Goal: Task Accomplishment & Management: Complete application form

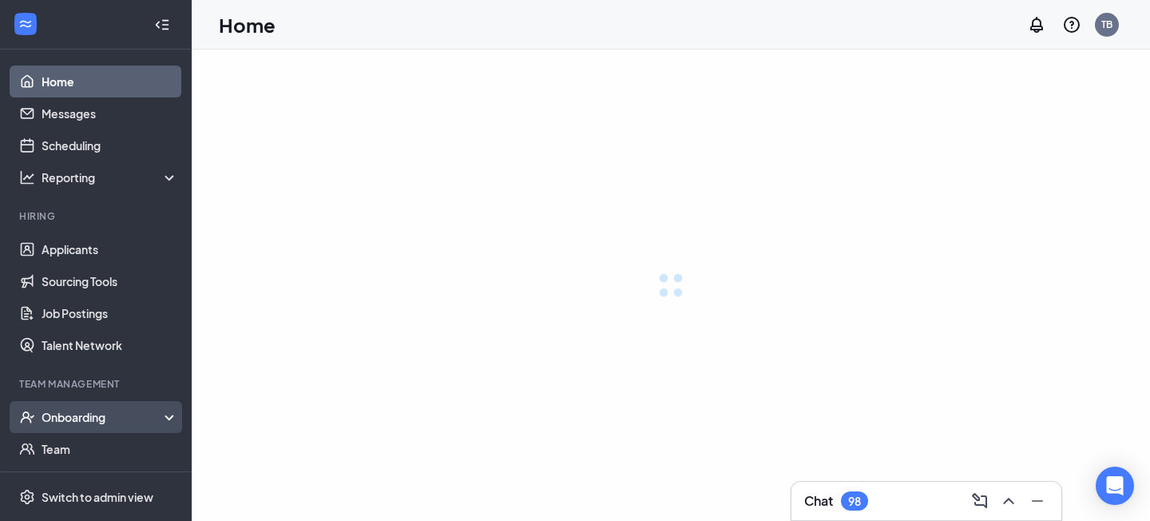
click at [114, 415] on div "Onboarding" at bounding box center [110, 417] width 137 height 16
click at [73, 452] on link "Overview" at bounding box center [110, 449] width 137 height 32
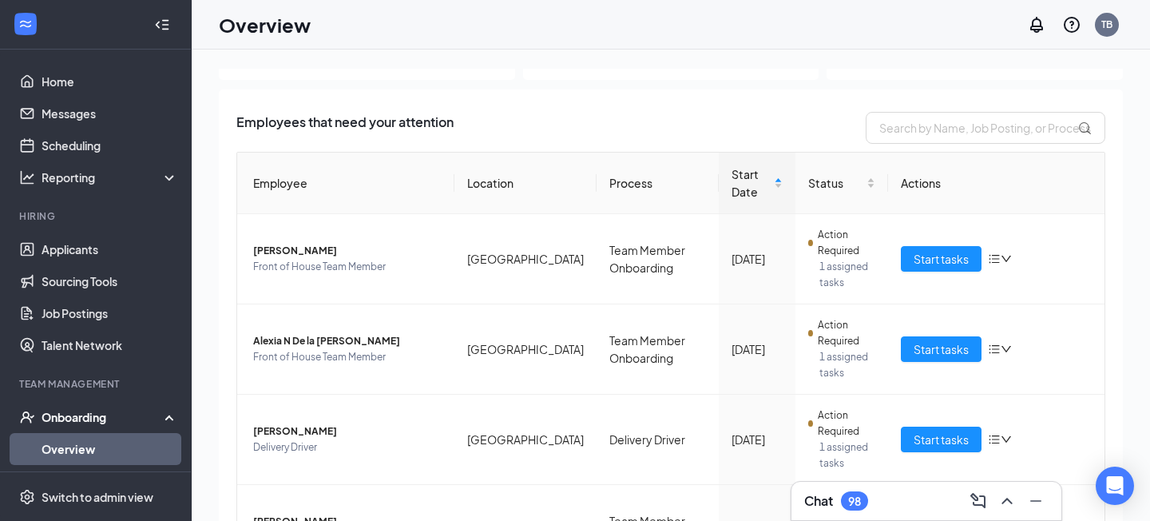
scroll to position [82, 0]
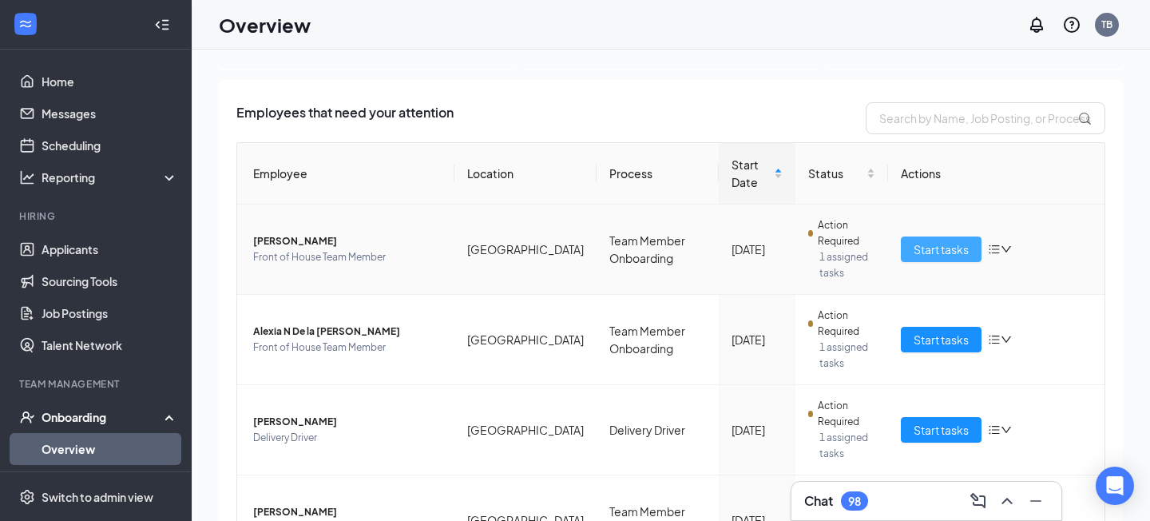
click at [918, 253] on span "Start tasks" at bounding box center [940, 249] width 55 height 18
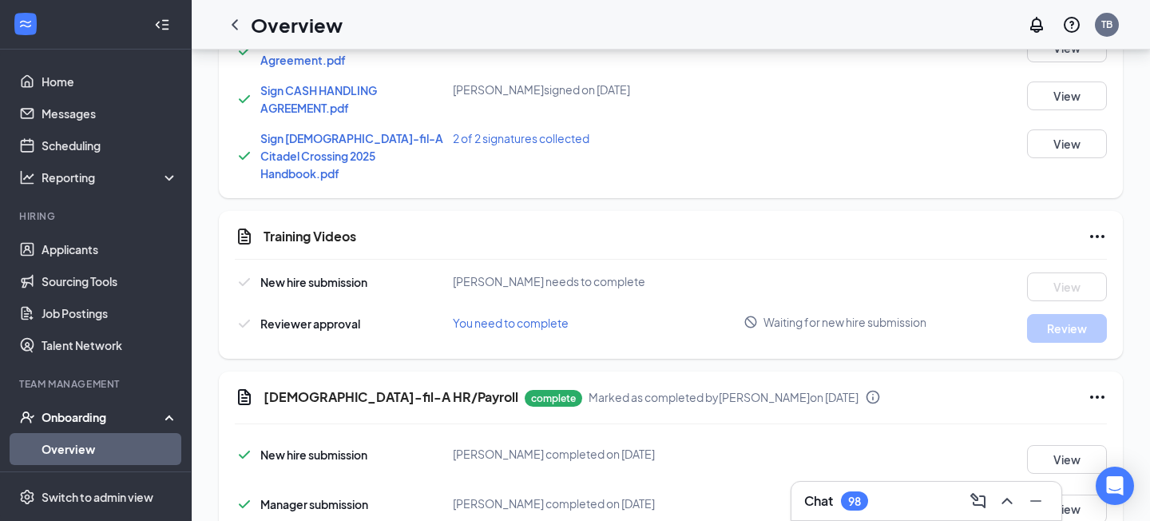
scroll to position [1107, 0]
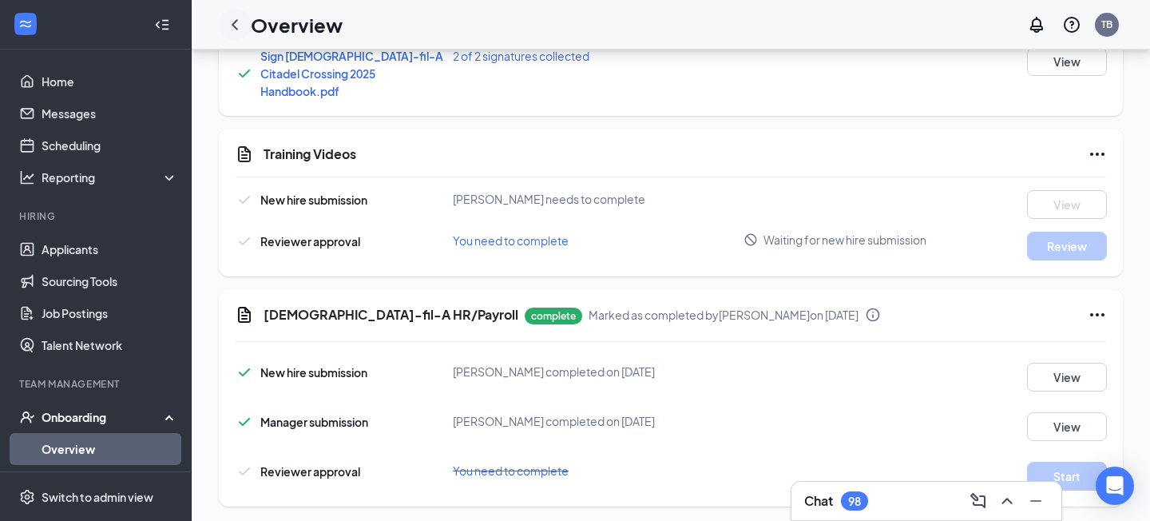
click at [233, 22] on icon "ChevronLeft" at bounding box center [234, 24] width 19 height 19
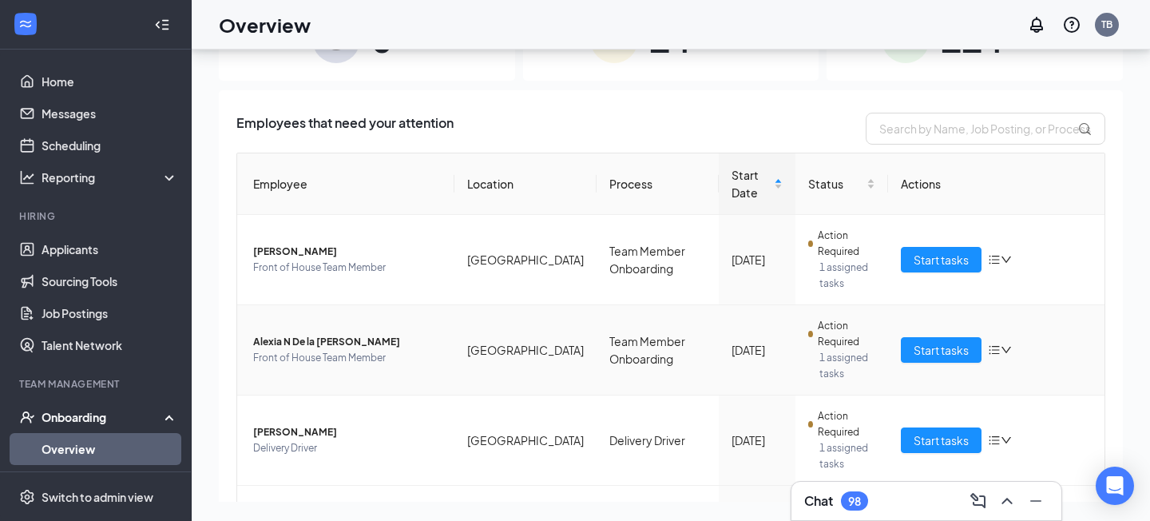
scroll to position [30, 0]
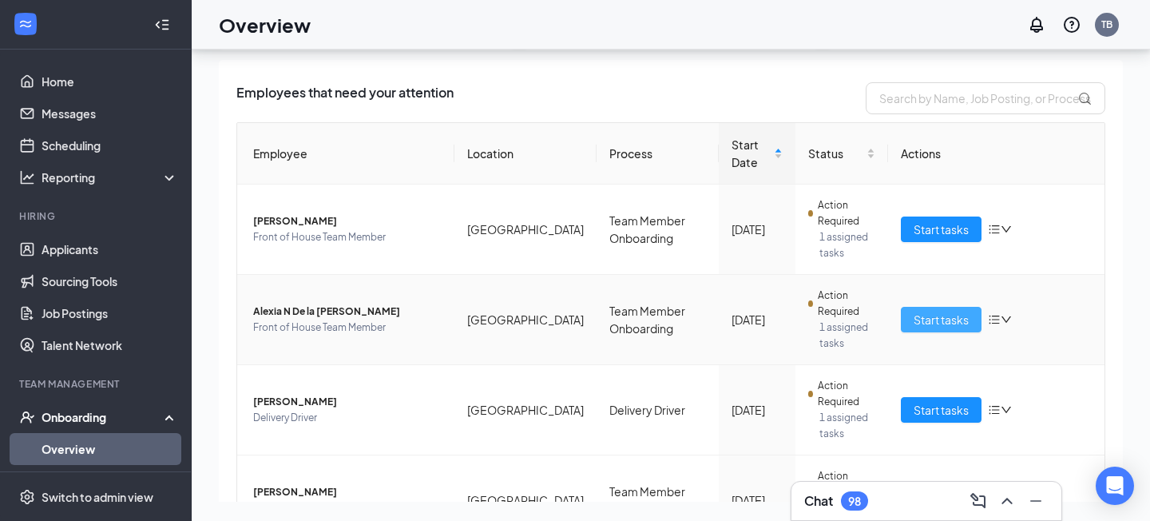
click at [943, 324] on span "Start tasks" at bounding box center [940, 320] width 55 height 18
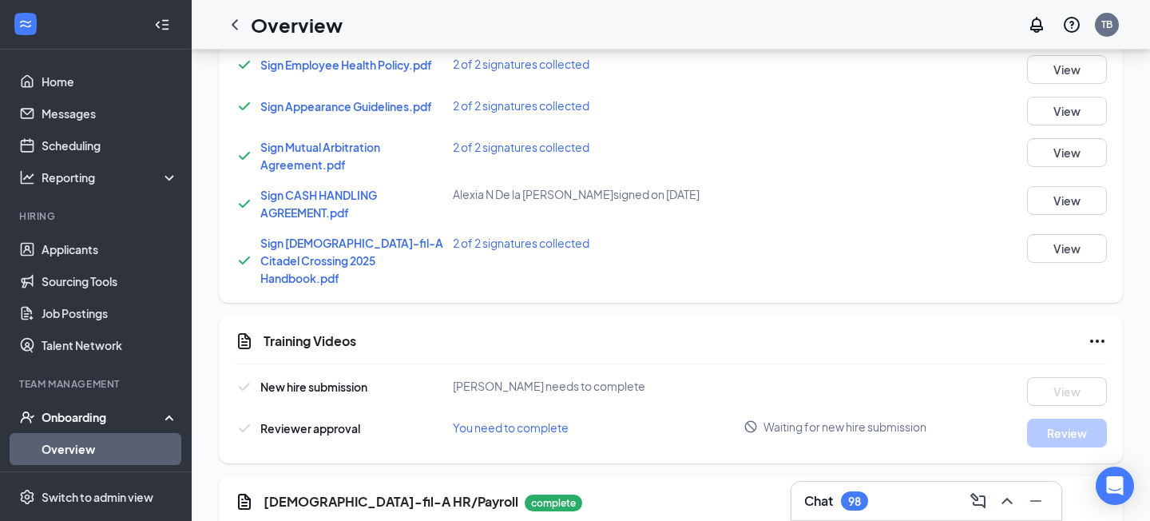
scroll to position [914, 0]
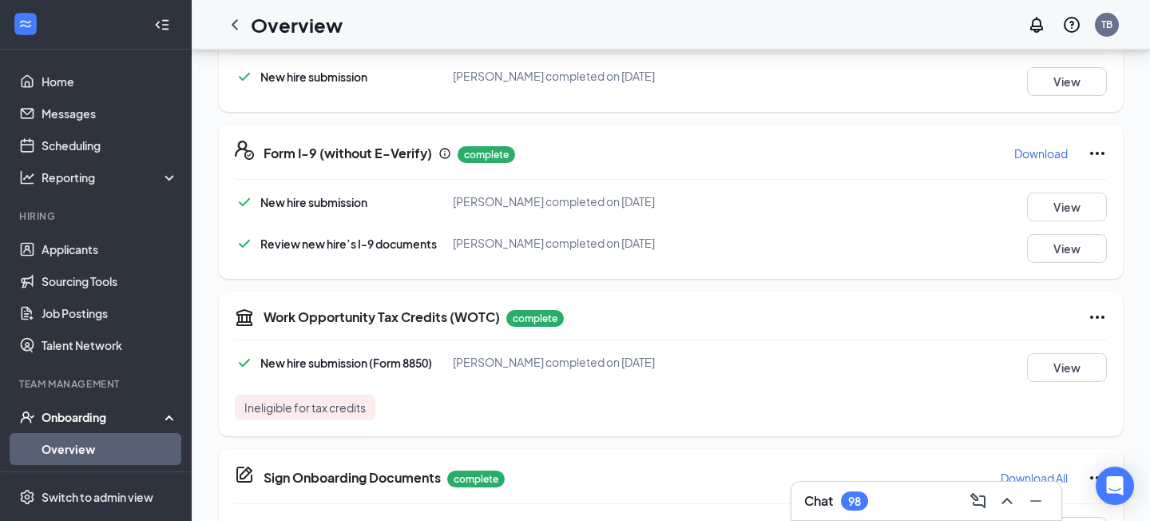
scroll to position [431, 0]
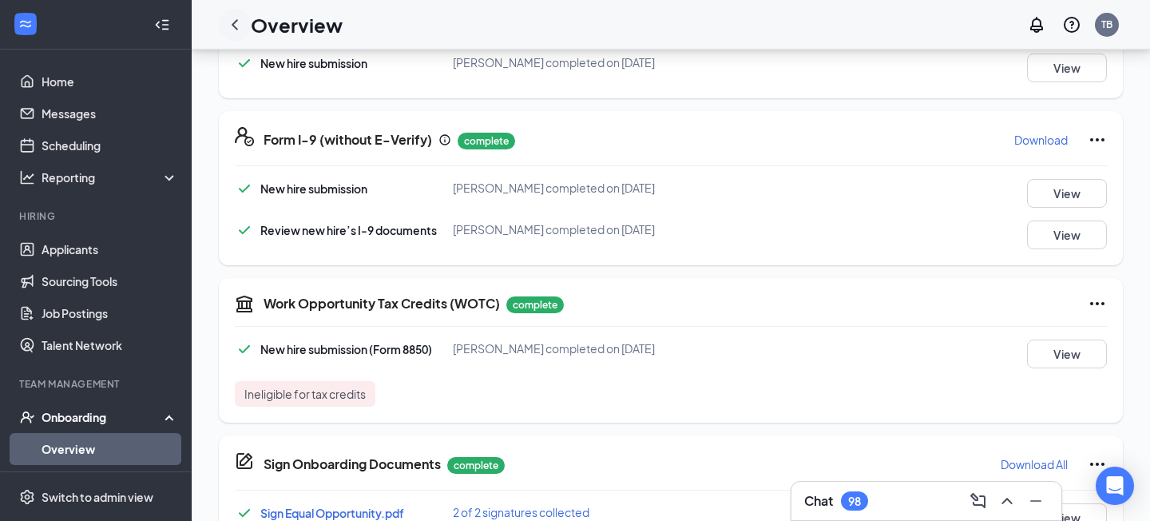
click at [234, 20] on icon "ChevronLeft" at bounding box center [234, 24] width 19 height 19
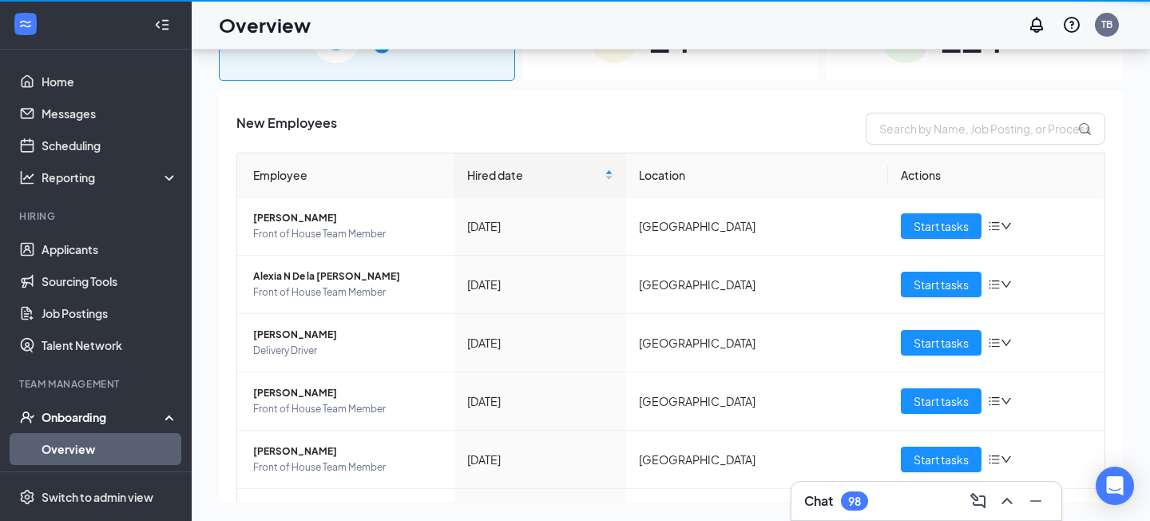
scroll to position [72, 0]
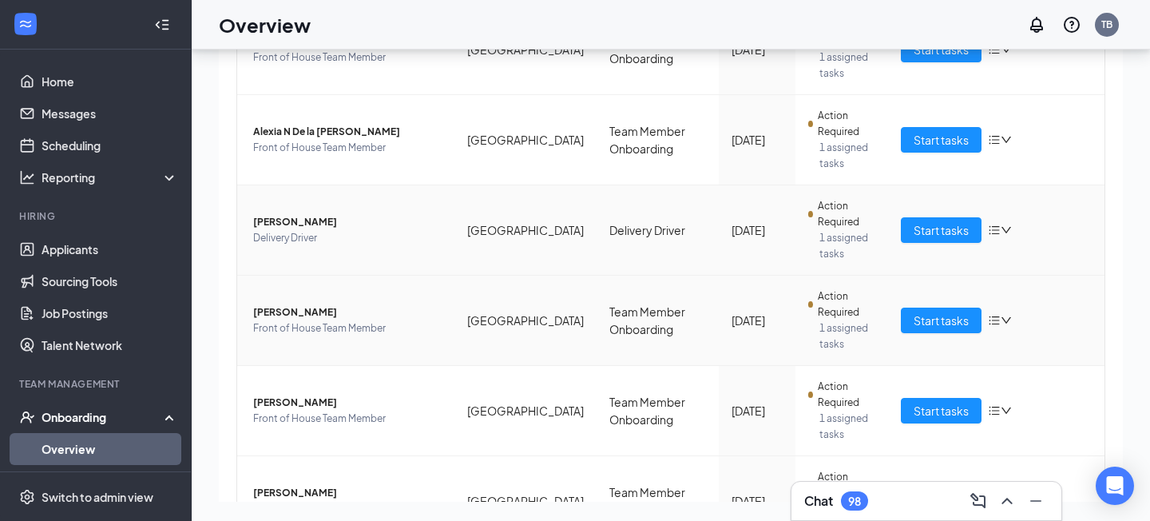
scroll to position [200, 0]
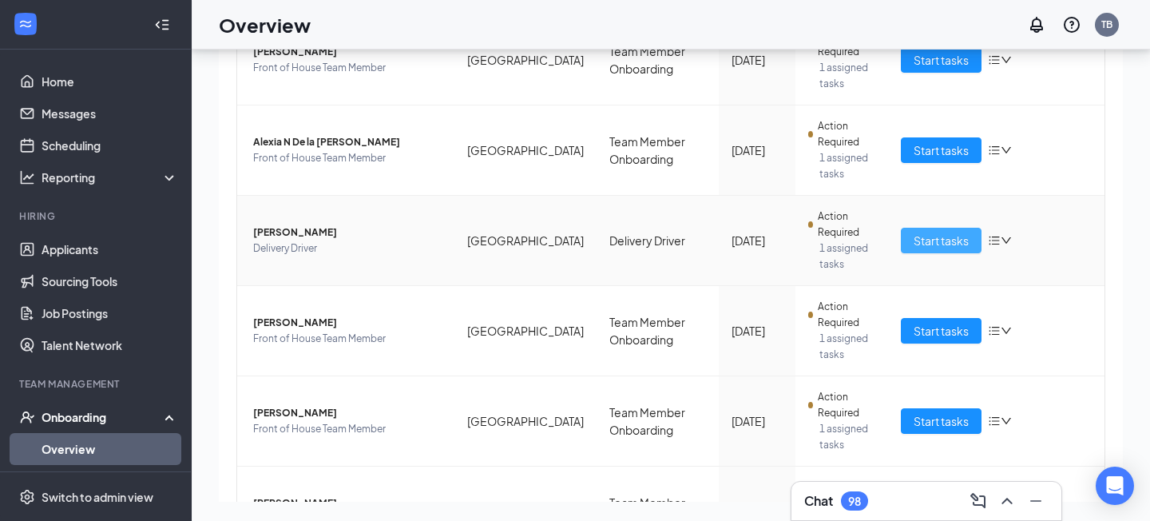
click at [941, 242] on span "Start tasks" at bounding box center [940, 241] width 55 height 18
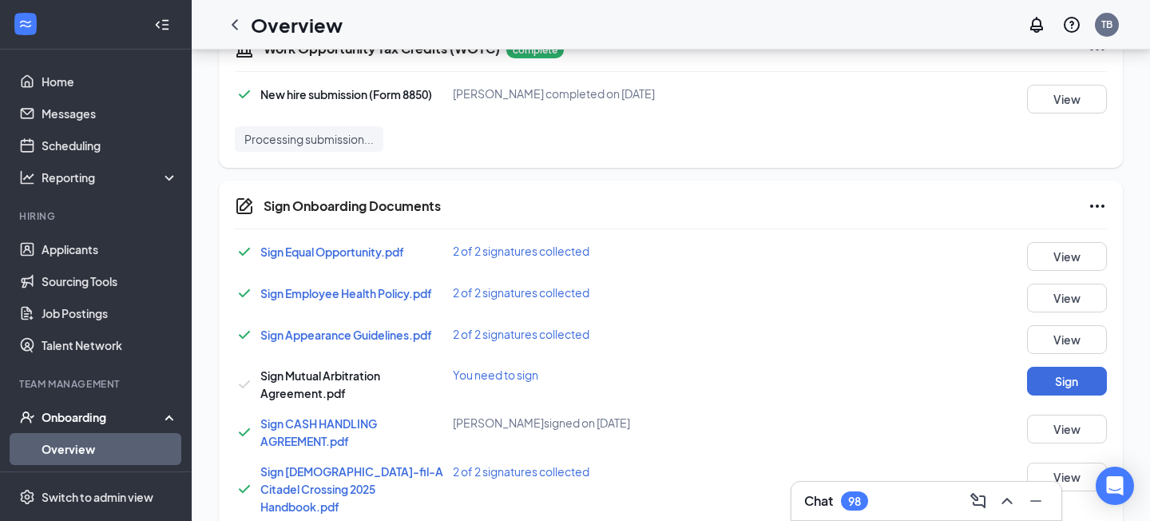
scroll to position [699, 0]
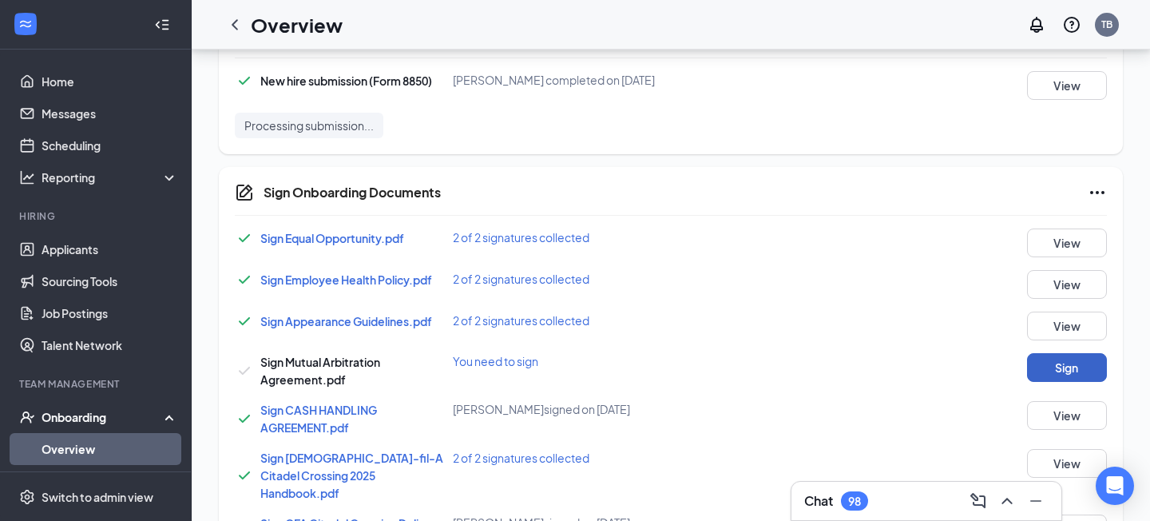
click at [1055, 360] on button "Sign" at bounding box center [1067, 367] width 80 height 29
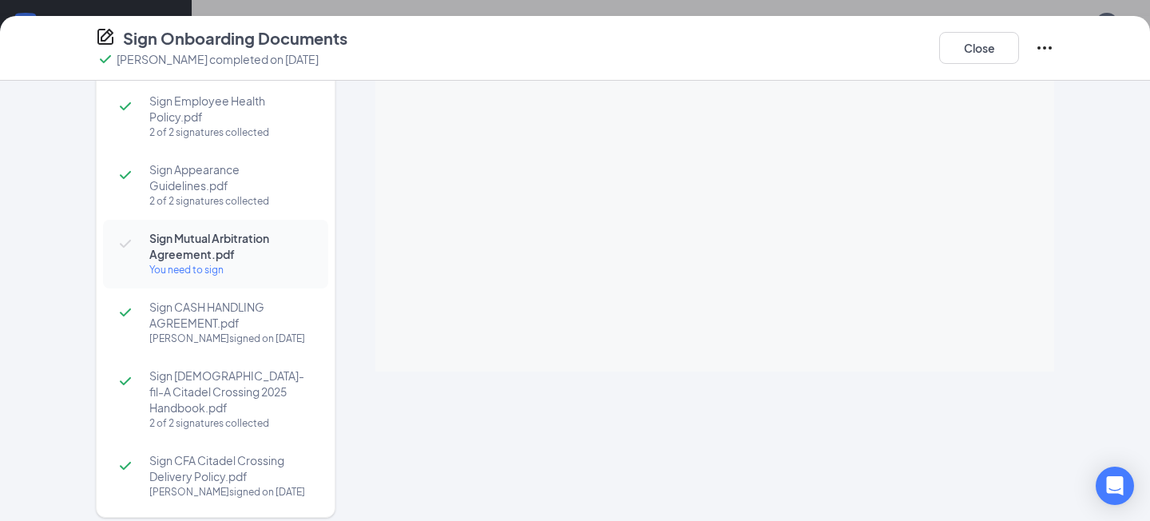
scroll to position [87, 0]
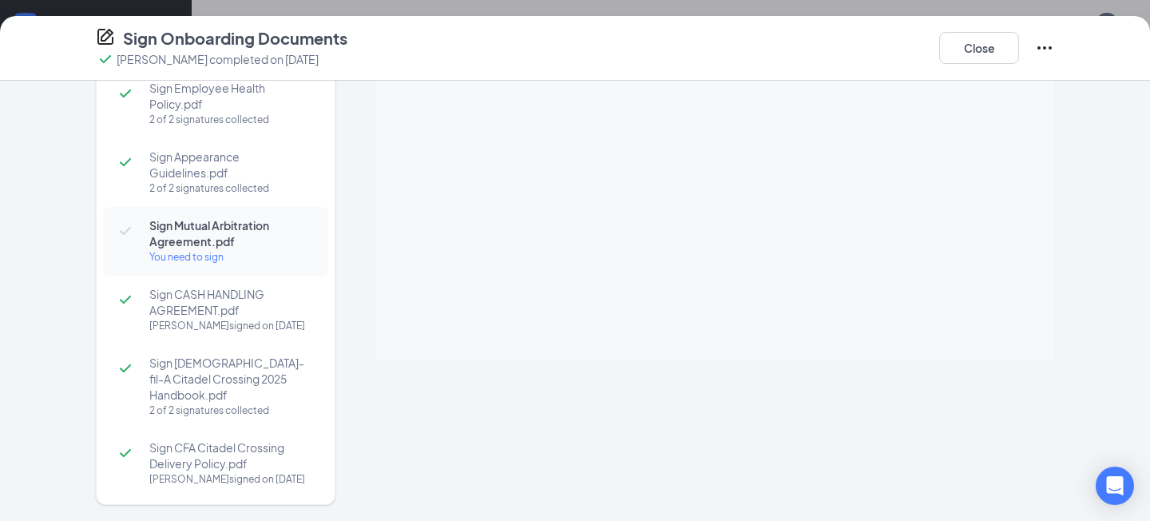
drag, startPoint x: 1083, startPoint y: 357, endPoint x: 1109, endPoint y: 394, distance: 45.4
click at [1109, 394] on div "Sign Equal Opportunity.pdf 2 of 2 signatures collected Sign Employee Health Pol…" at bounding box center [575, 301] width 1150 height 440
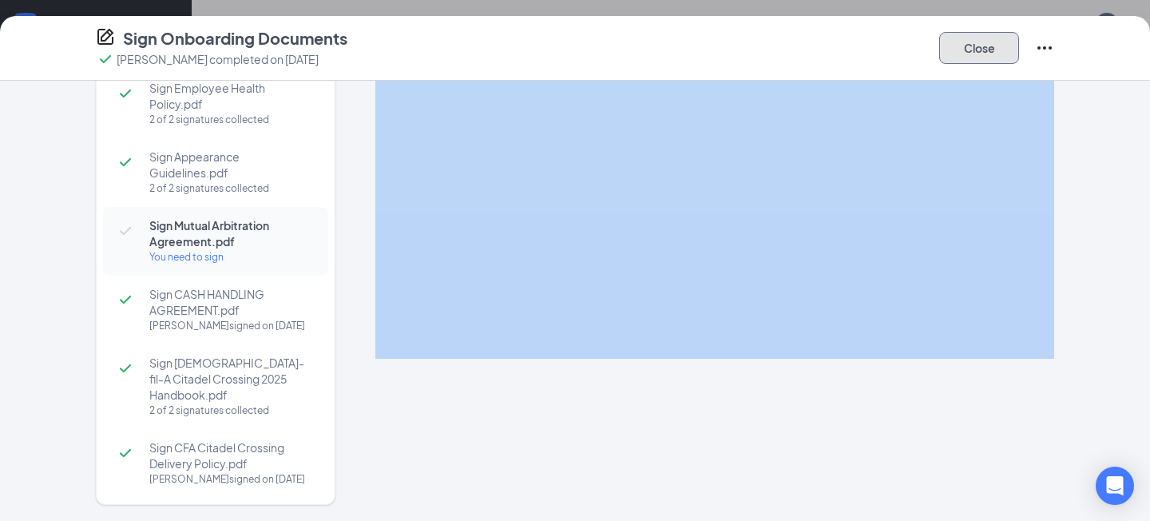
click at [972, 40] on button "Close" at bounding box center [979, 48] width 80 height 32
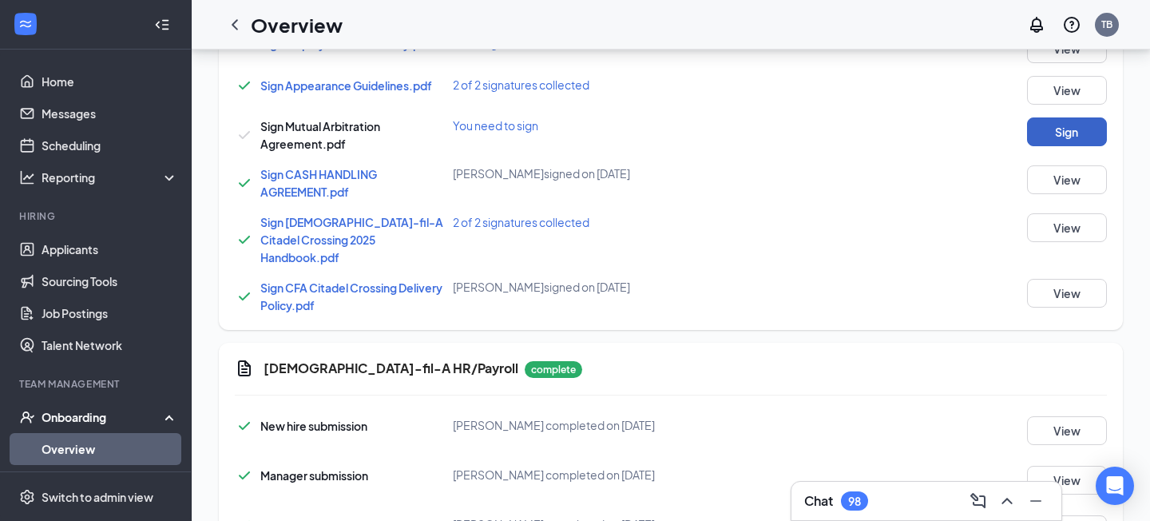
scroll to position [915, 0]
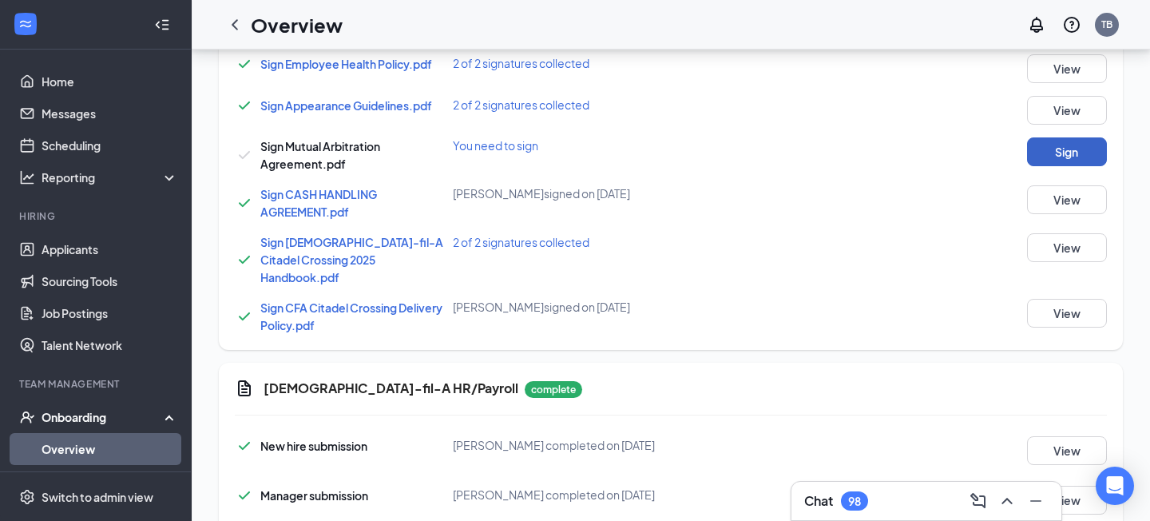
click at [1057, 156] on button "Sign" at bounding box center [1067, 151] width 80 height 29
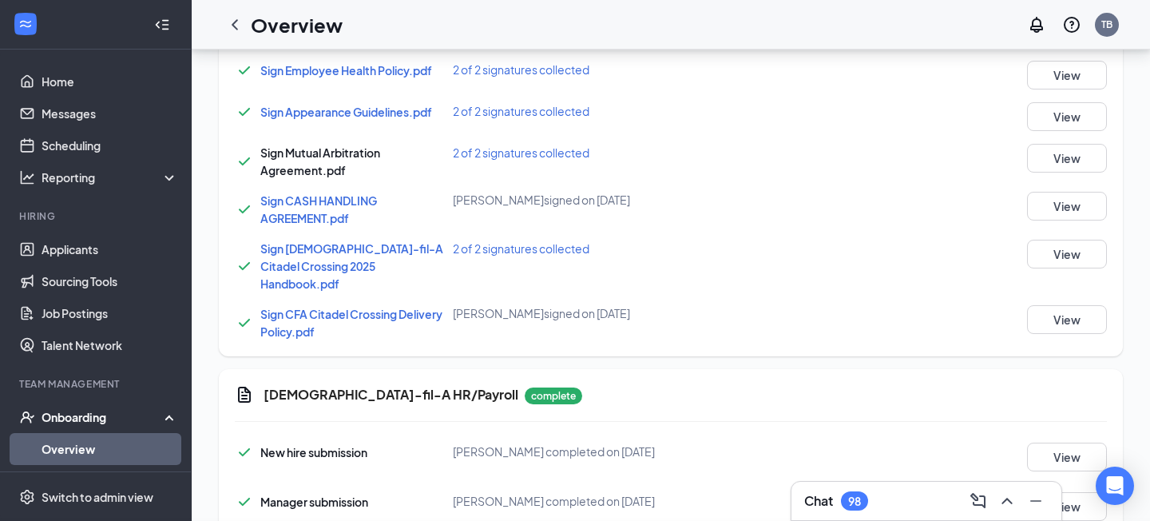
scroll to position [921, 0]
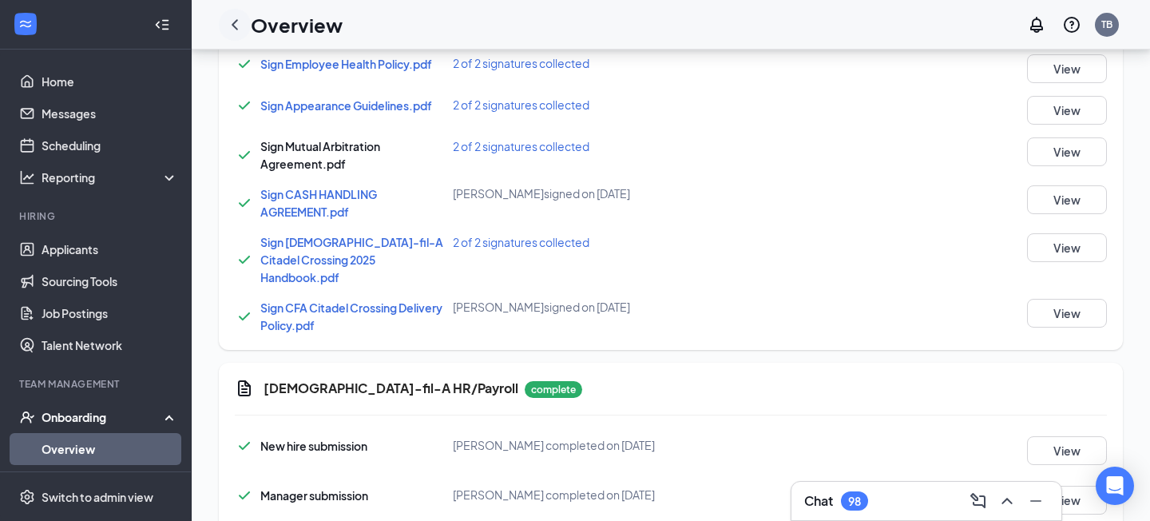
click at [237, 29] on icon "ChevronLeft" at bounding box center [235, 24] width 6 height 10
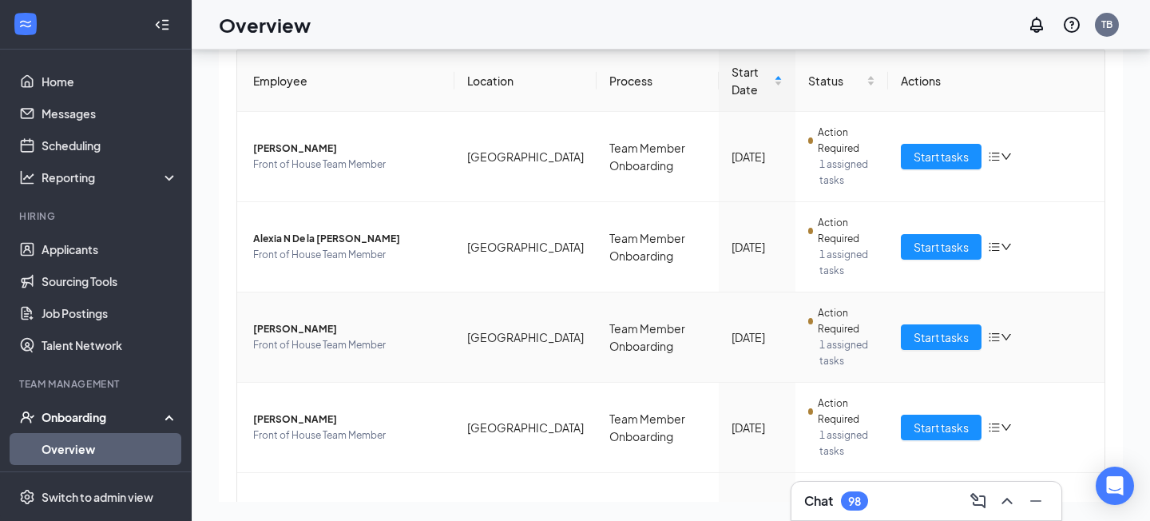
scroll to position [117, 0]
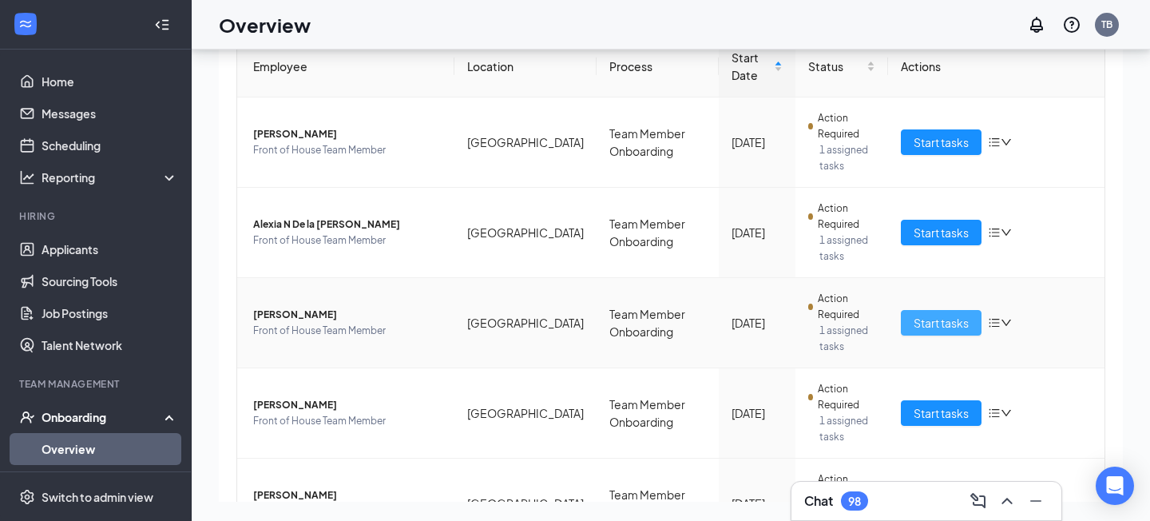
click at [965, 324] on span "Start tasks" at bounding box center [940, 323] width 55 height 18
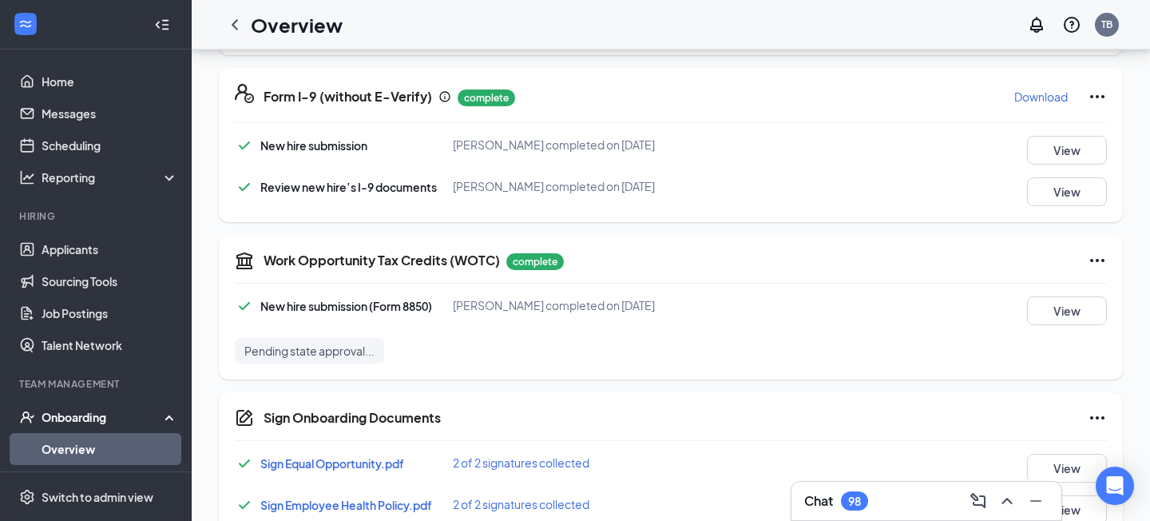
scroll to position [703, 0]
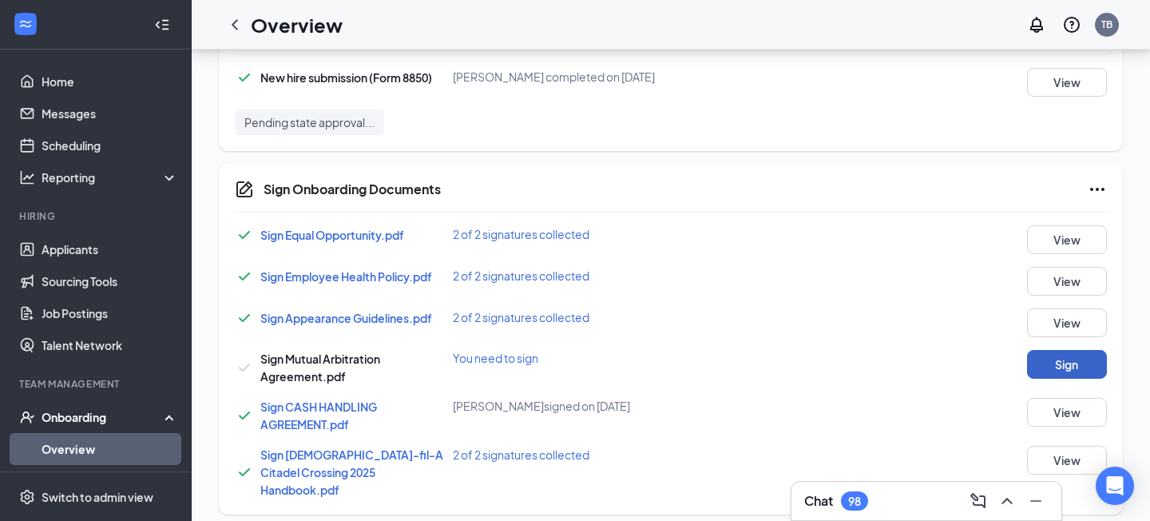
click at [1090, 374] on button "Sign" at bounding box center [1067, 364] width 80 height 29
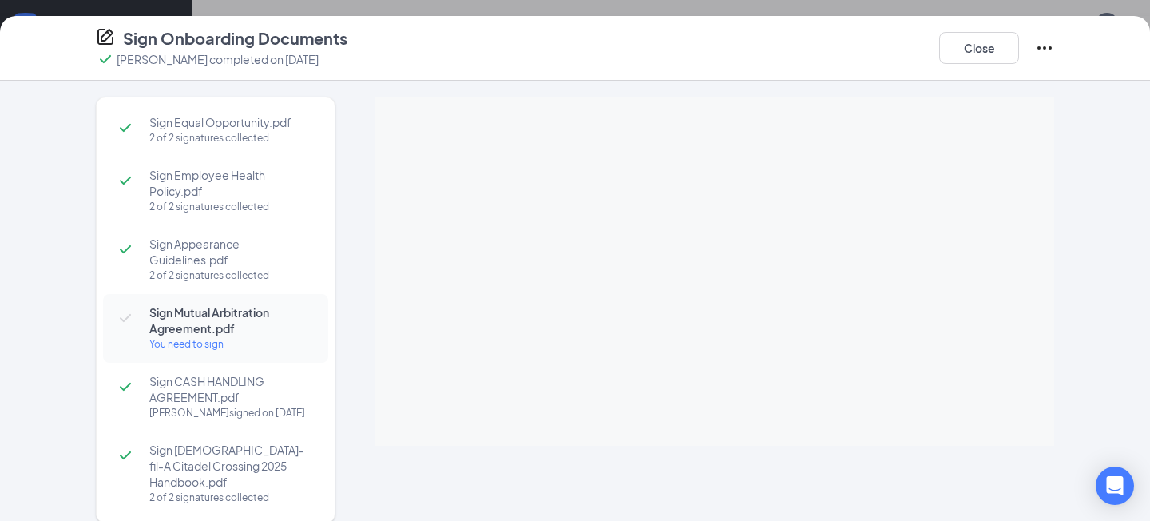
scroll to position [2, 0]
click at [985, 53] on button "Close" at bounding box center [979, 48] width 80 height 32
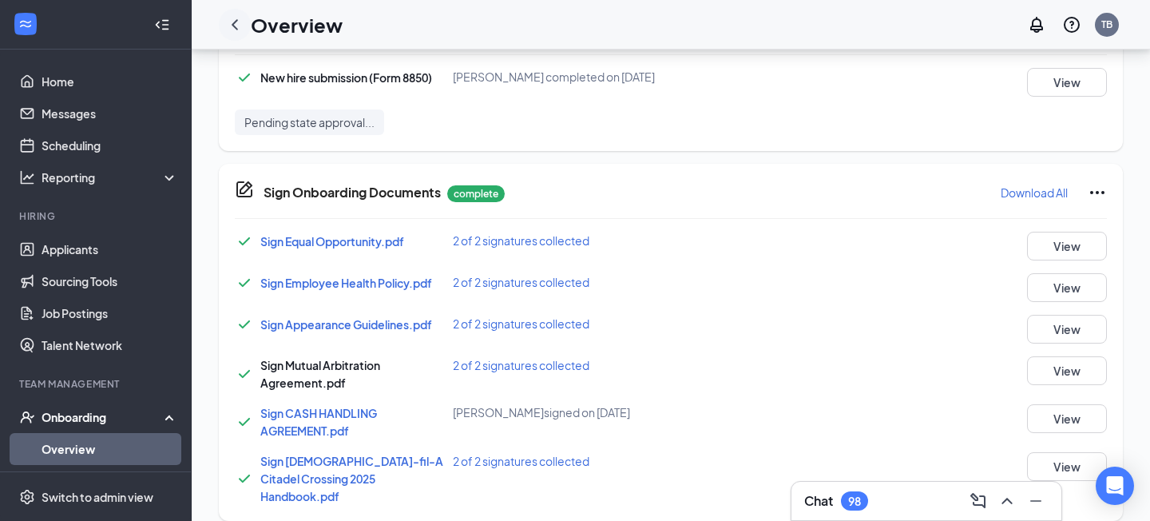
click at [232, 30] on icon "ChevronLeft" at bounding box center [234, 24] width 19 height 19
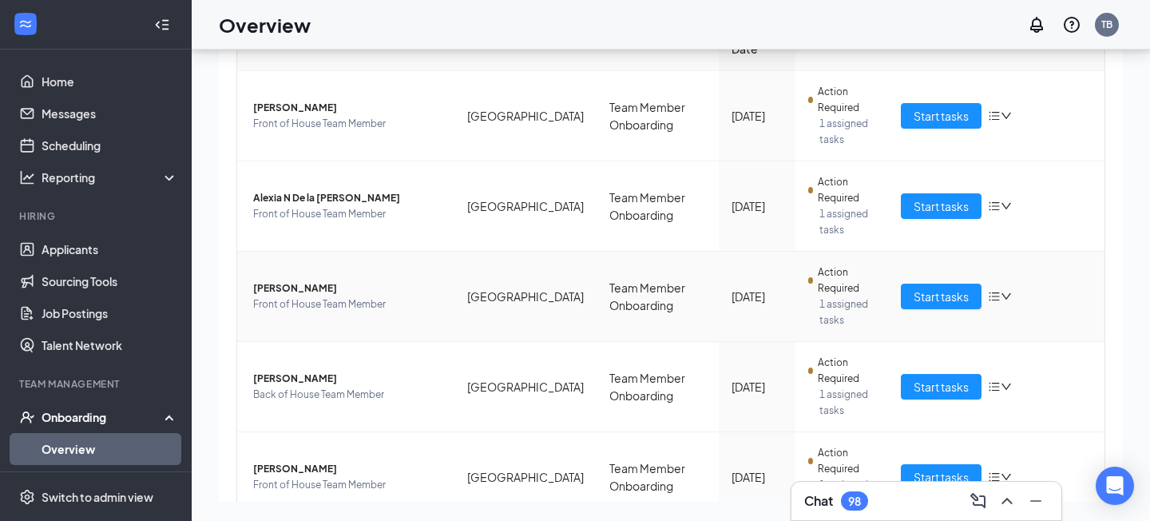
scroll to position [164, 0]
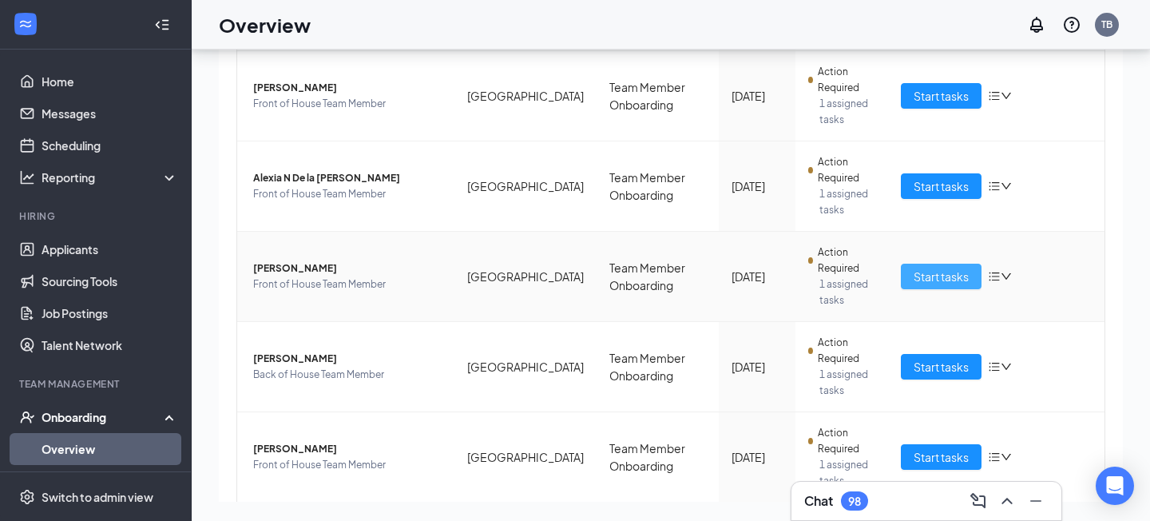
click at [944, 280] on span "Start tasks" at bounding box center [940, 276] width 55 height 18
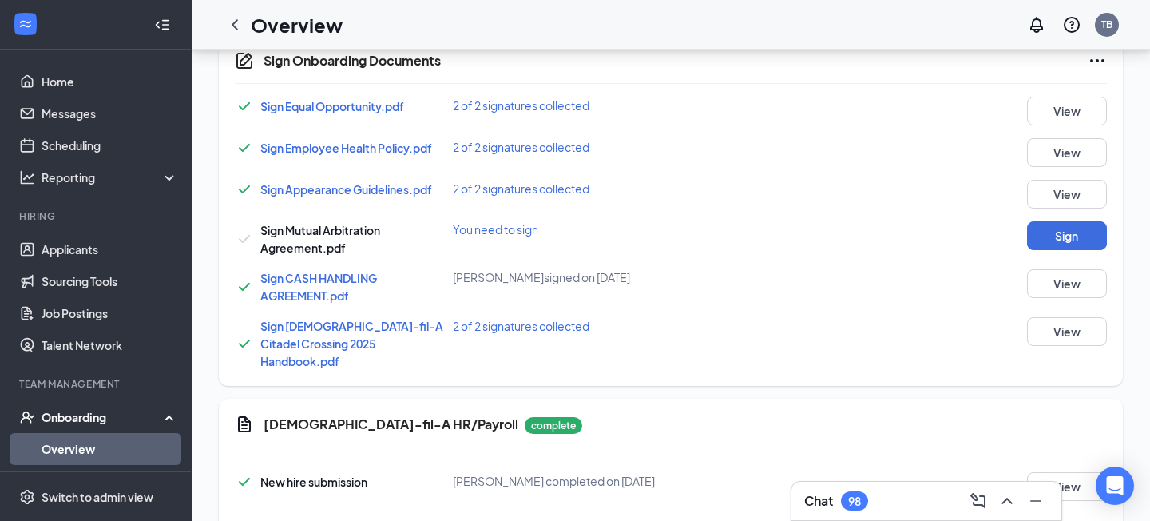
scroll to position [834, 0]
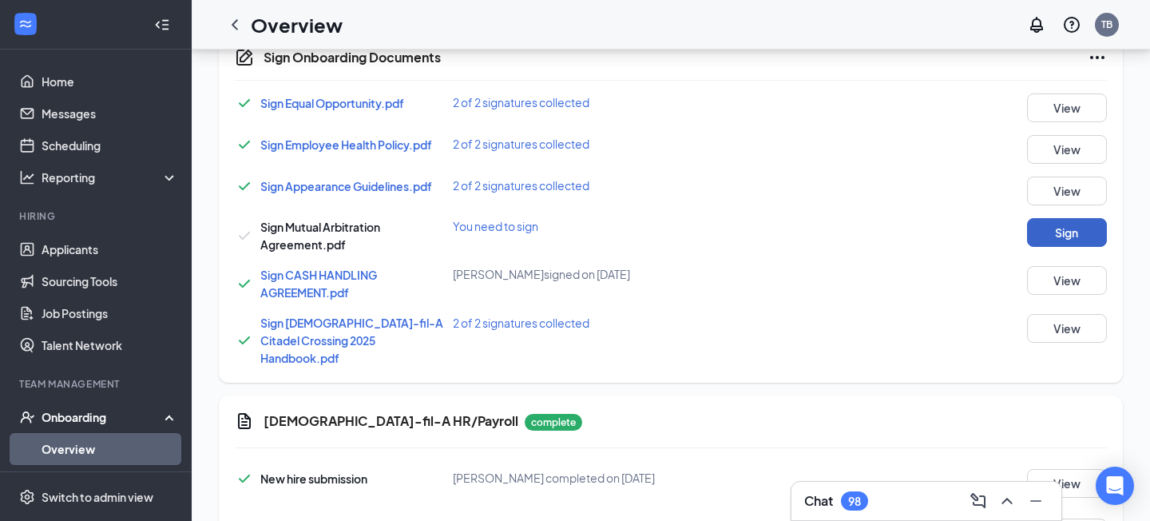
click at [1070, 236] on button "Sign" at bounding box center [1067, 232] width 80 height 29
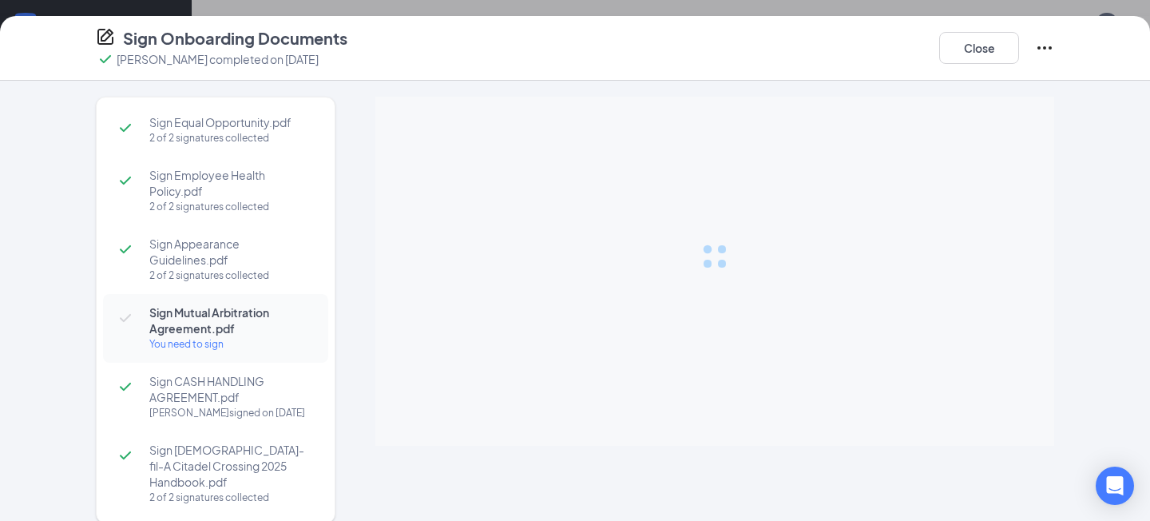
scroll to position [18, 0]
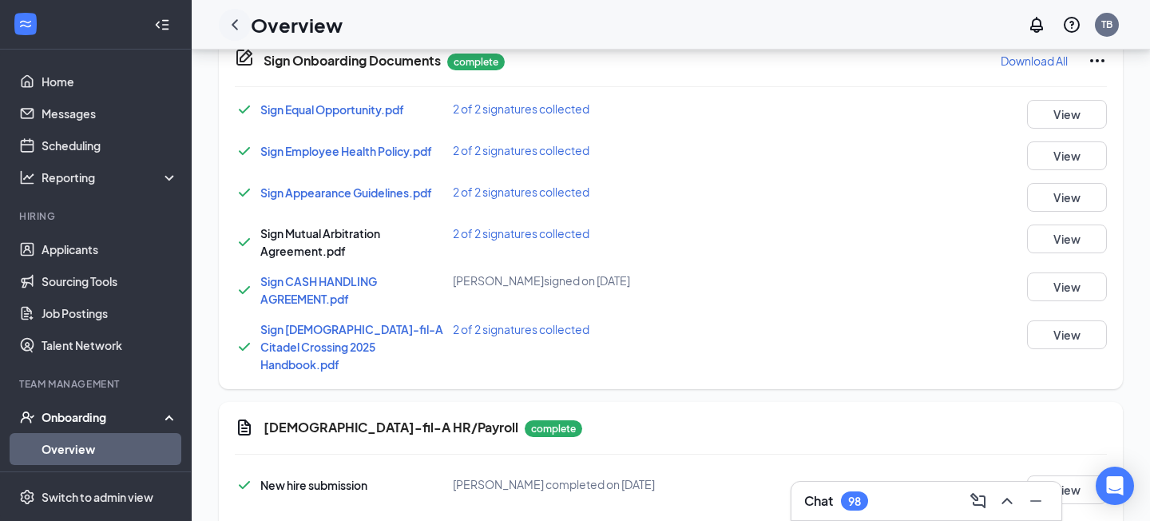
click at [229, 30] on icon "ChevronLeft" at bounding box center [234, 24] width 19 height 19
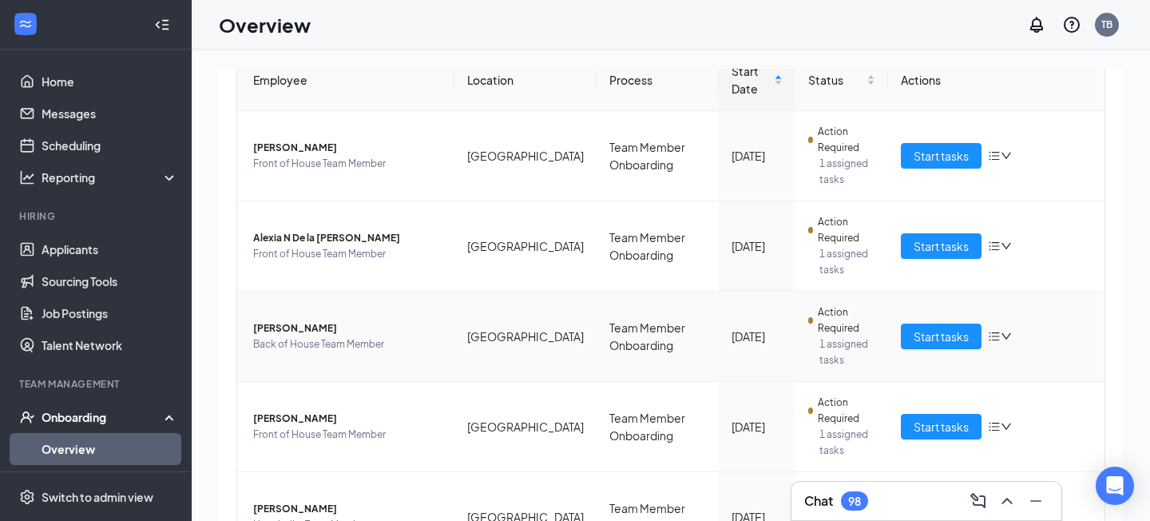
scroll to position [169, 0]
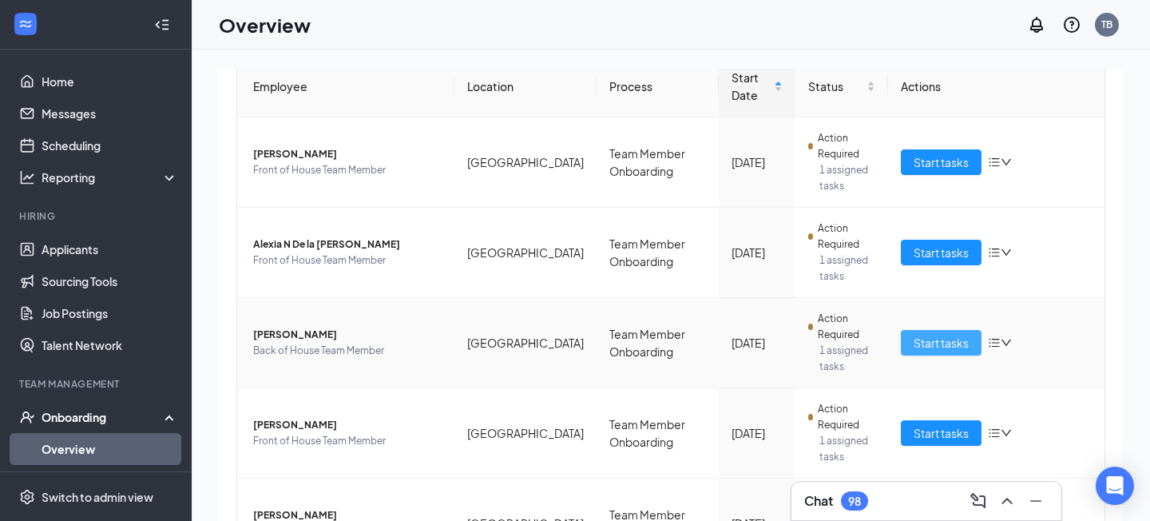
click at [952, 346] on span "Start tasks" at bounding box center [940, 343] width 55 height 18
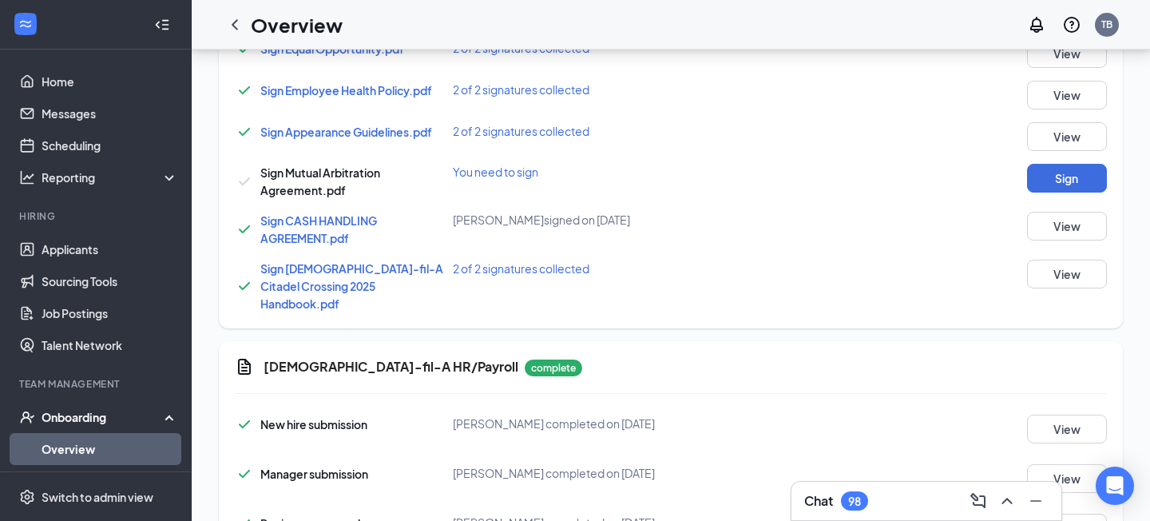
scroll to position [925, 0]
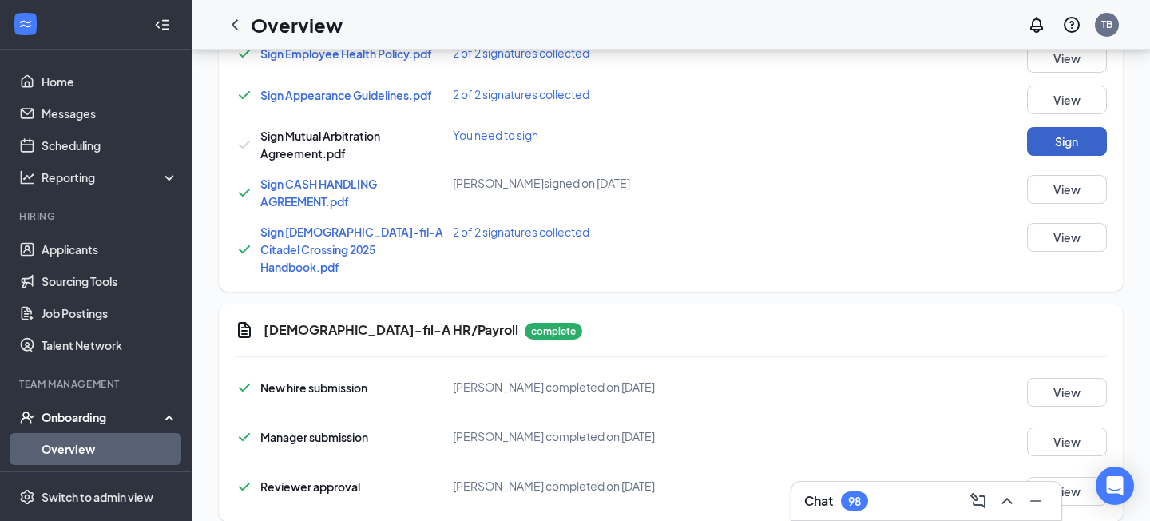
click at [1075, 137] on button "Sign" at bounding box center [1067, 141] width 80 height 29
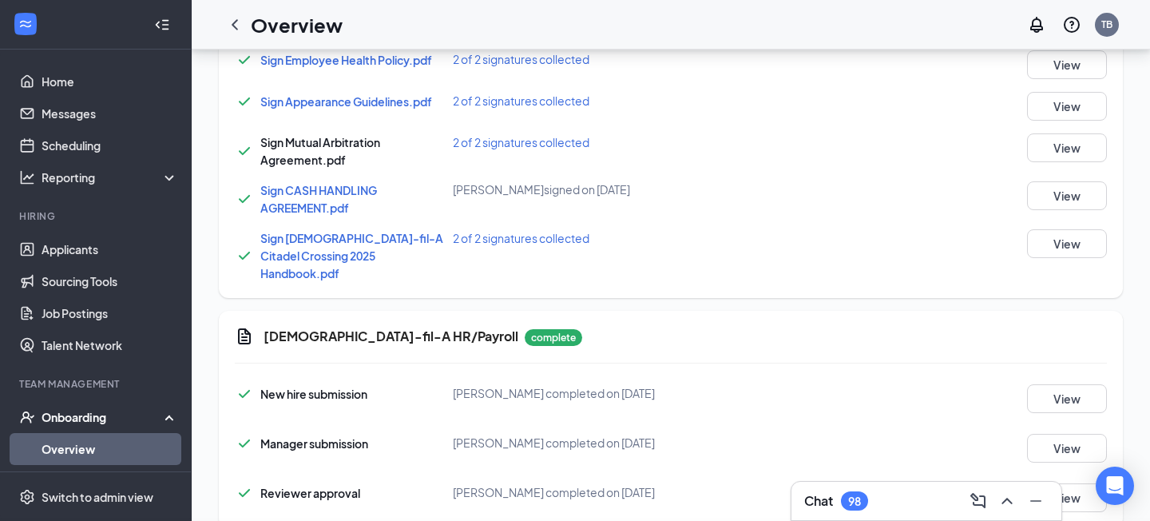
scroll to position [932, 0]
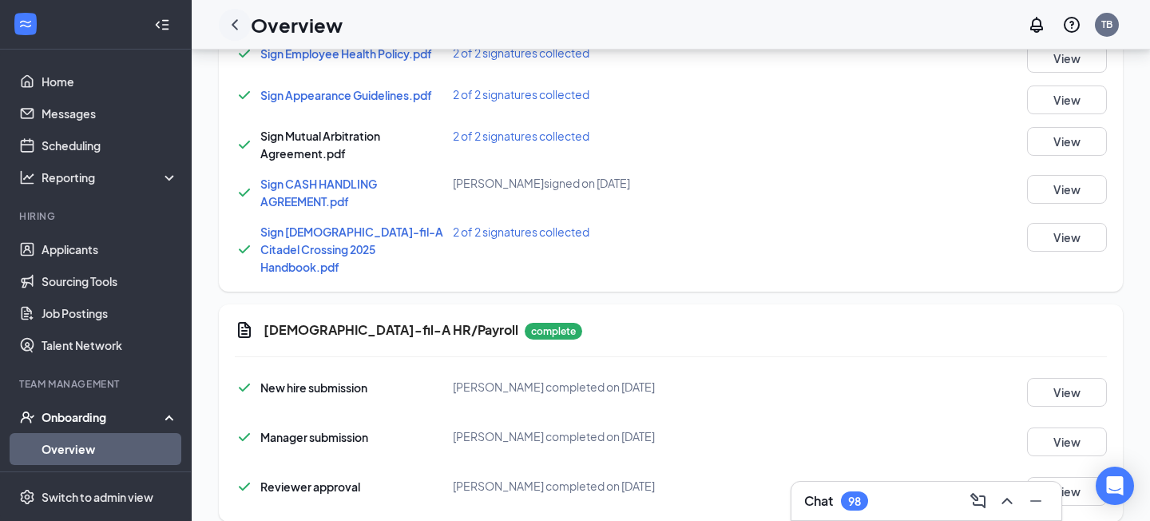
click at [234, 23] on icon "ChevronLeft" at bounding box center [235, 24] width 6 height 10
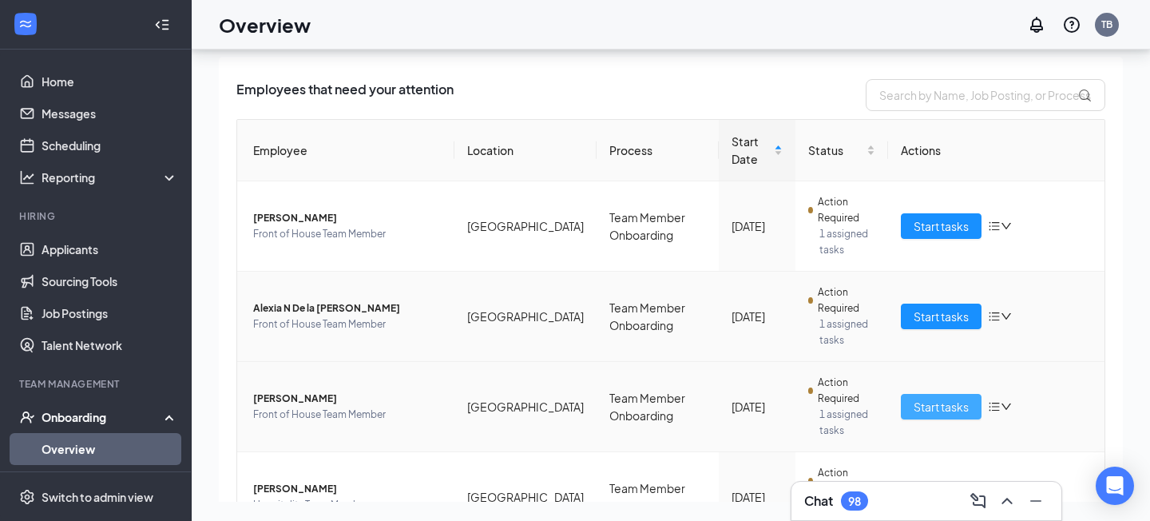
scroll to position [34, 0]
click at [937, 409] on span "Start tasks" at bounding box center [940, 406] width 55 height 18
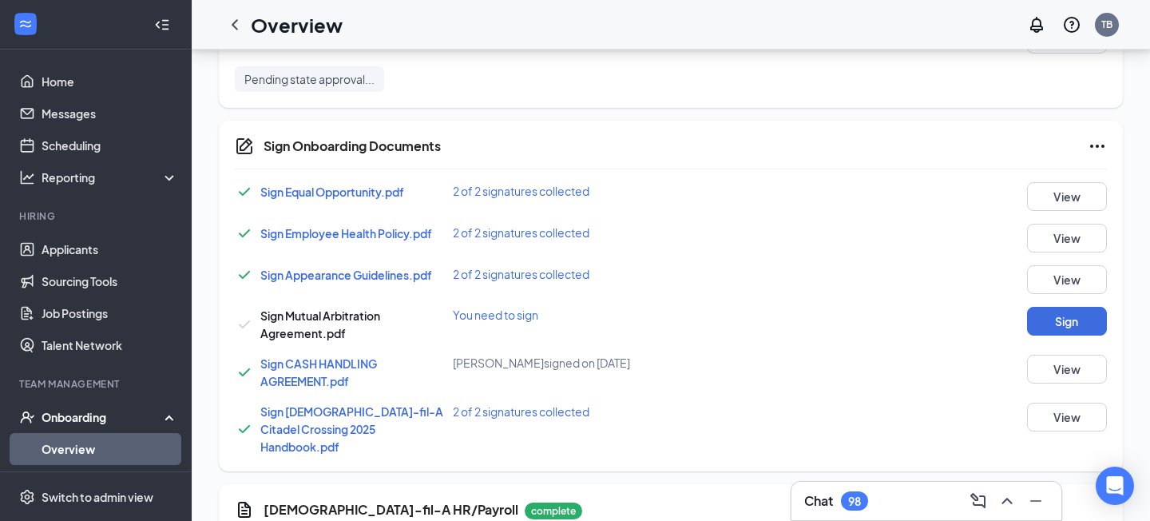
scroll to position [849, 0]
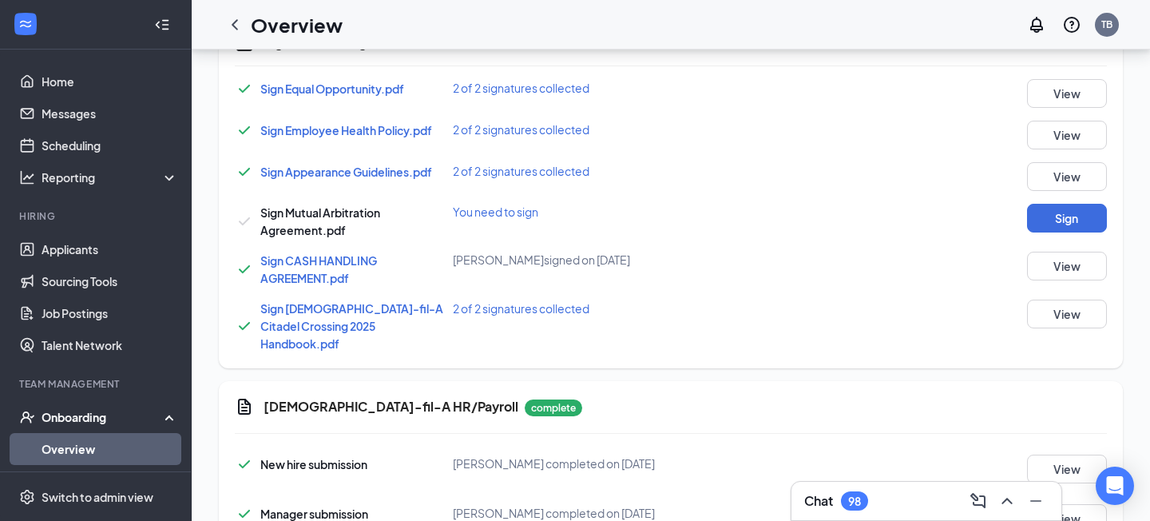
click at [1075, 238] on div "Sign Mutual Arbitration Agreement.pdf You need to sign Sign" at bounding box center [671, 221] width 872 height 35
click at [1085, 217] on button "Sign" at bounding box center [1067, 218] width 80 height 29
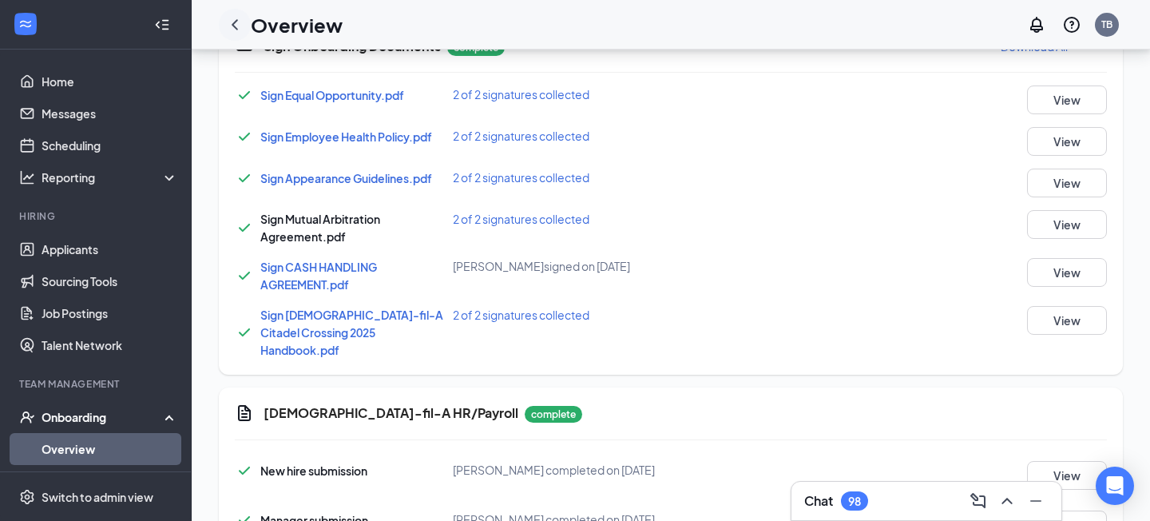
click at [235, 26] on icon "ChevronLeft" at bounding box center [235, 24] width 6 height 10
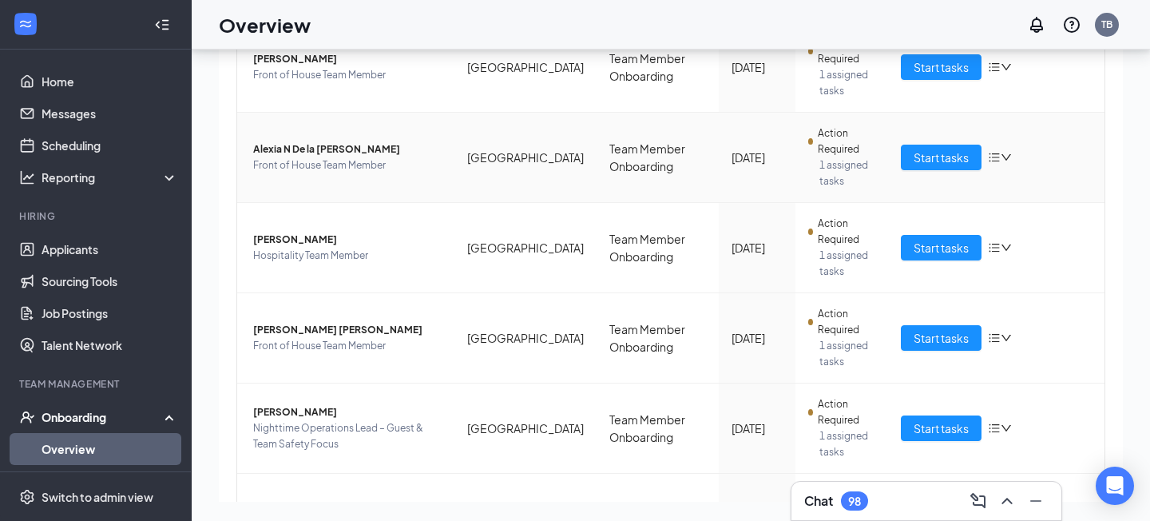
scroll to position [195, 0]
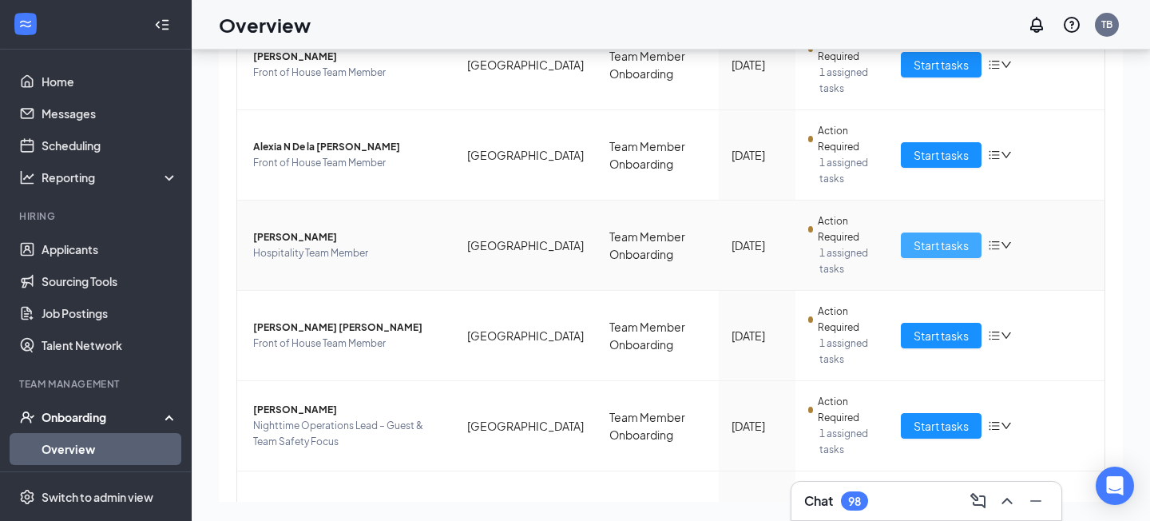
click at [933, 247] on span "Start tasks" at bounding box center [940, 245] width 55 height 18
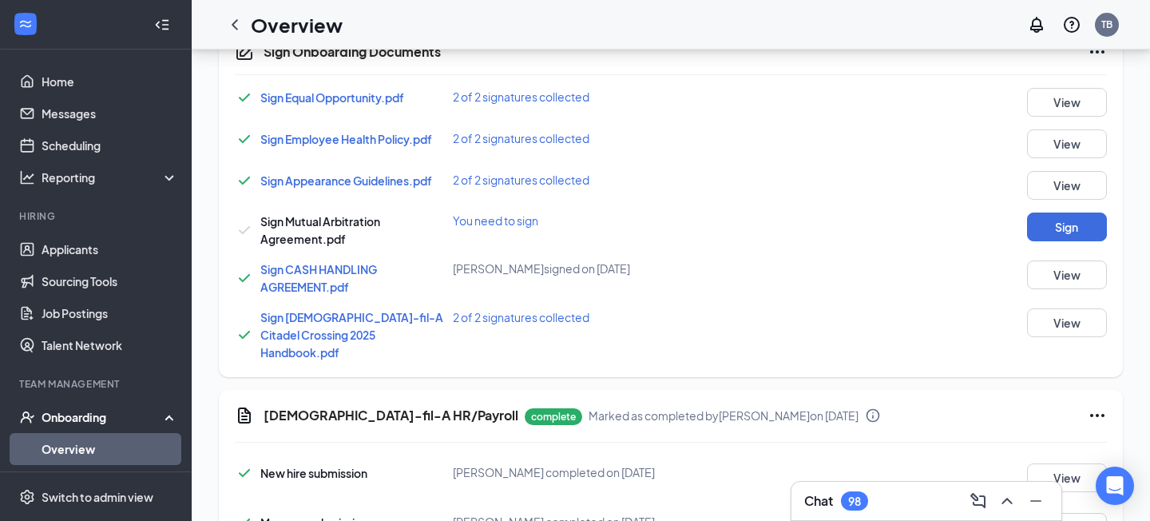
scroll to position [941, 0]
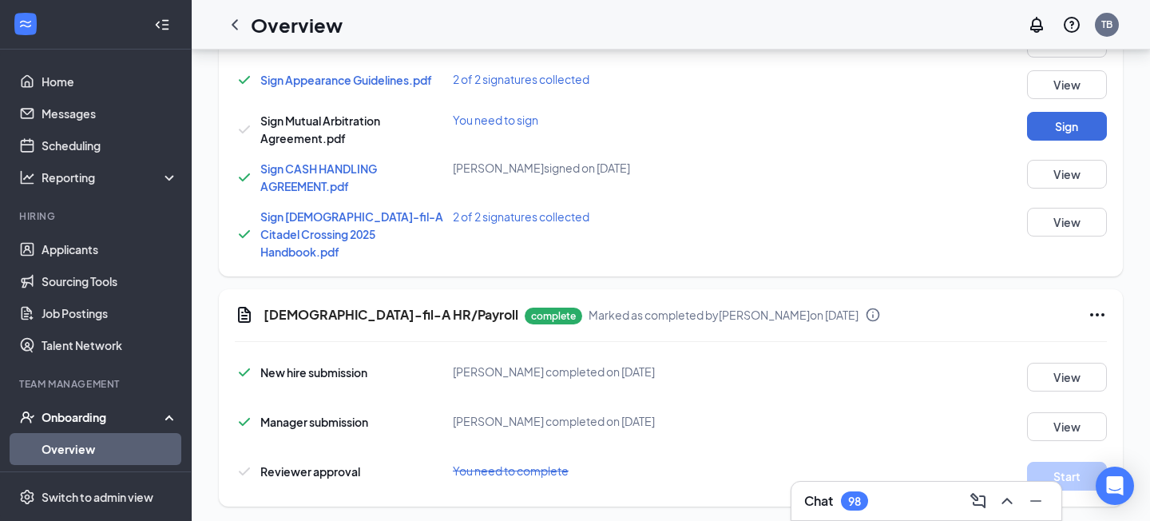
click at [1067, 141] on div "Sign Mutual Arbitration Agreement.pdf You need to sign Sign" at bounding box center [671, 129] width 872 height 35
click at [1071, 123] on button "Sign" at bounding box center [1067, 126] width 80 height 29
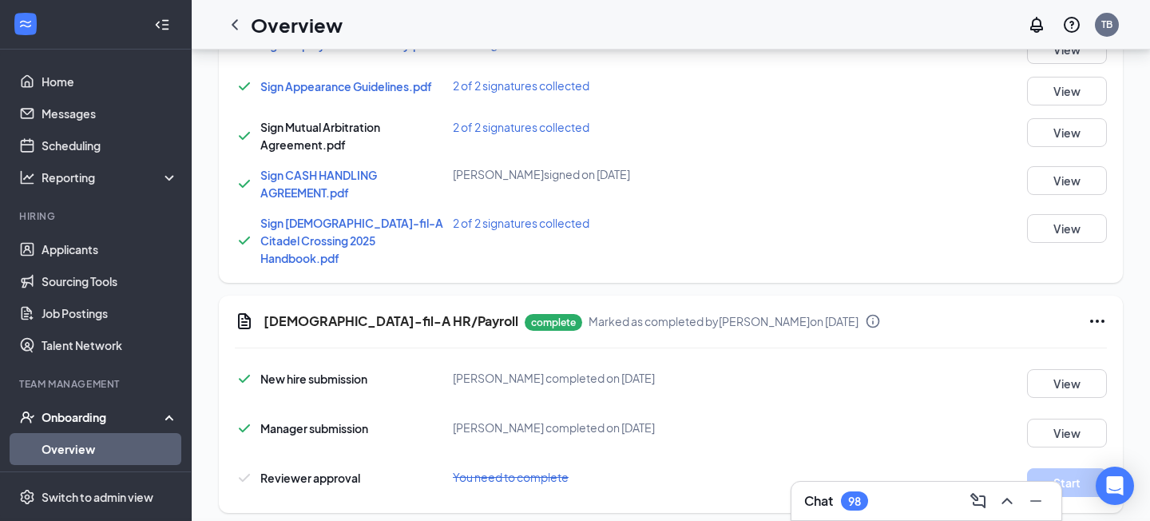
scroll to position [947, 0]
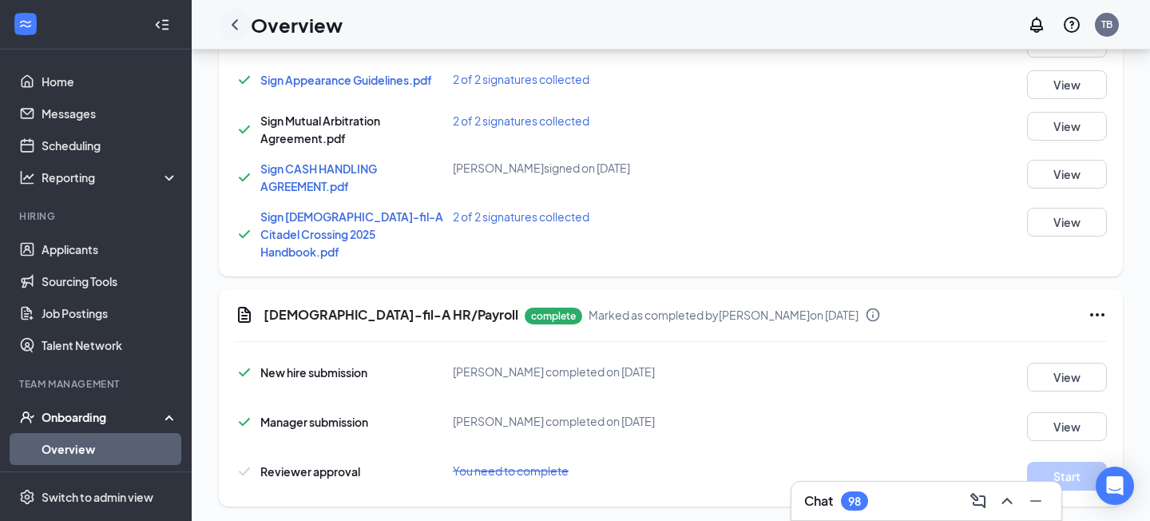
click at [235, 29] on icon "ChevronLeft" at bounding box center [234, 24] width 19 height 19
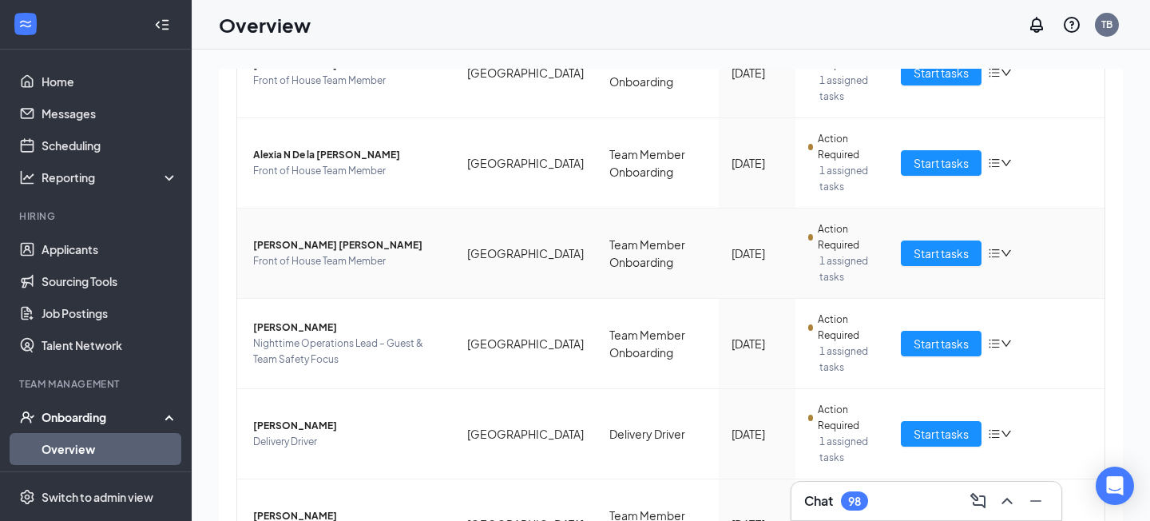
scroll to position [255, 0]
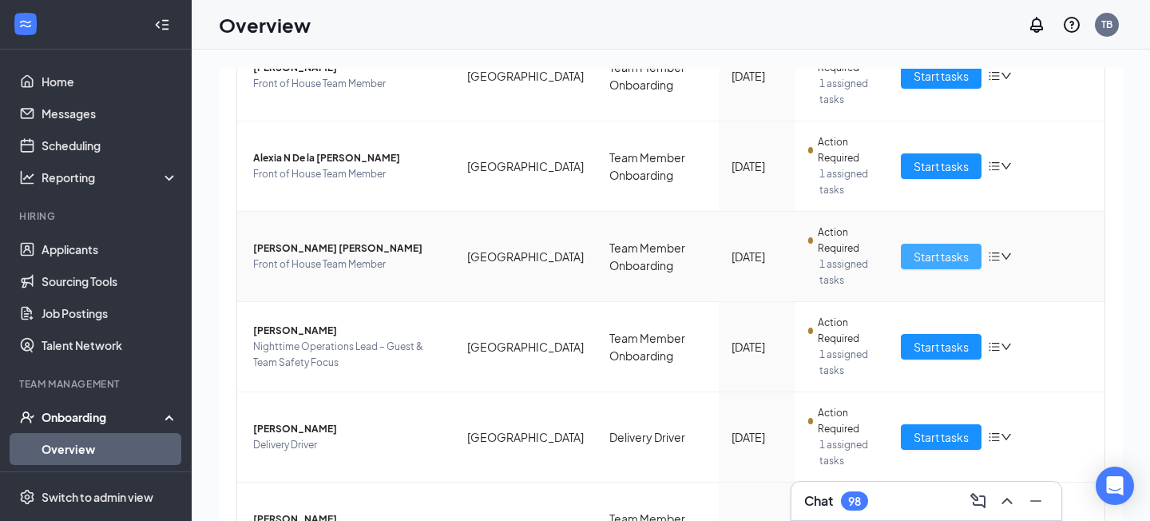
click at [941, 252] on span "Start tasks" at bounding box center [940, 257] width 55 height 18
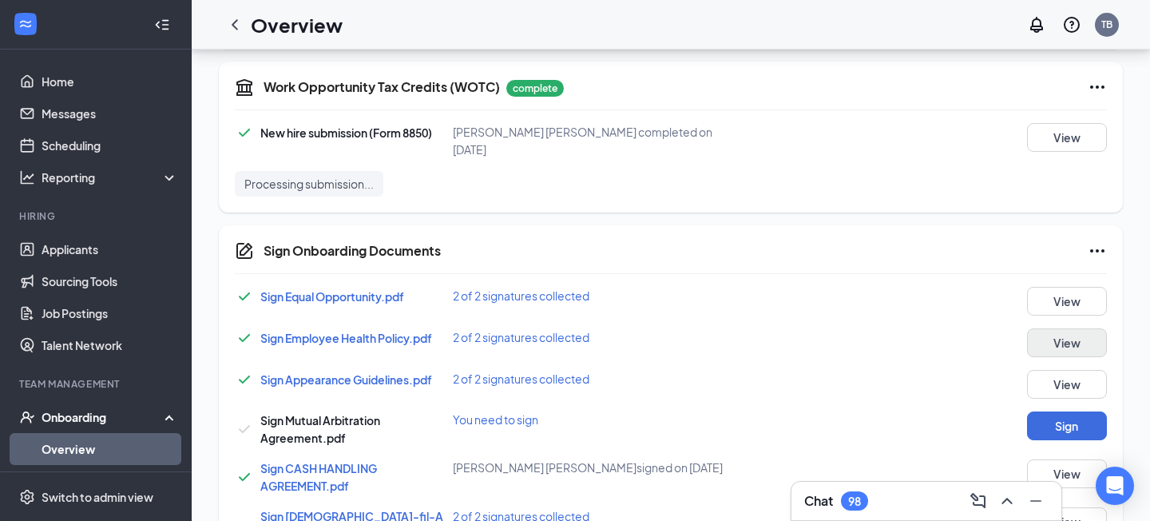
scroll to position [695, 0]
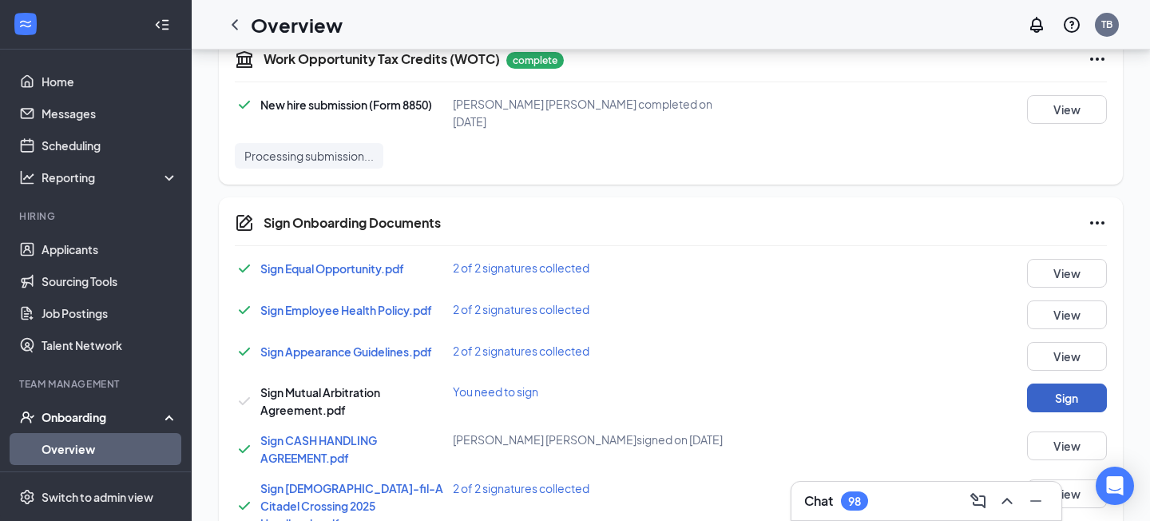
click at [1079, 383] on button "Sign" at bounding box center [1067, 397] width 80 height 29
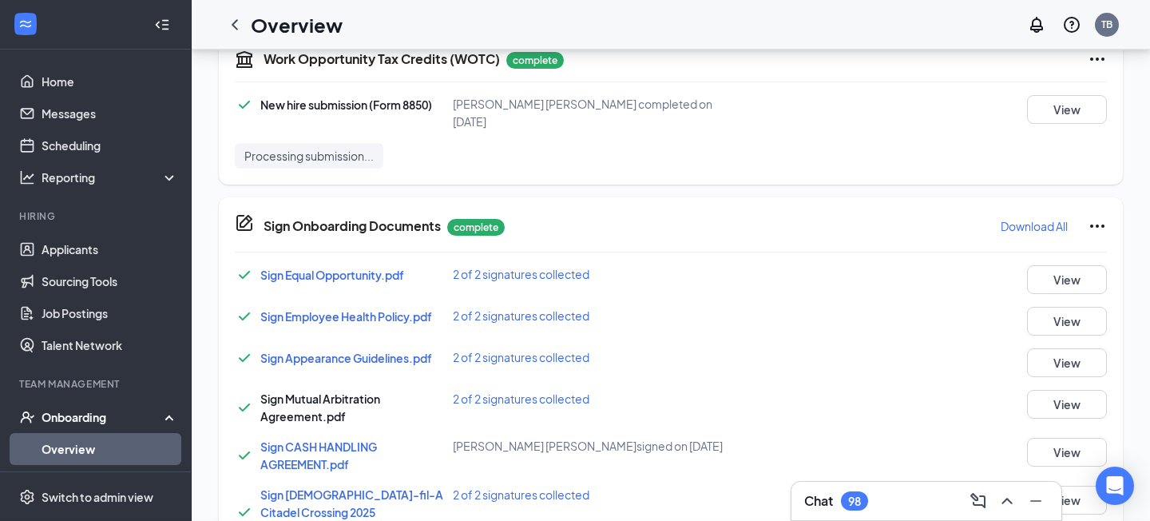
click at [746, 271] on div "Sign Onboarding Documents [PERSON_NAME] [PERSON_NAME] completed on [DATE] Close…" at bounding box center [575, 260] width 1150 height 521
click at [240, 25] on icon "ChevronLeft" at bounding box center [234, 24] width 19 height 19
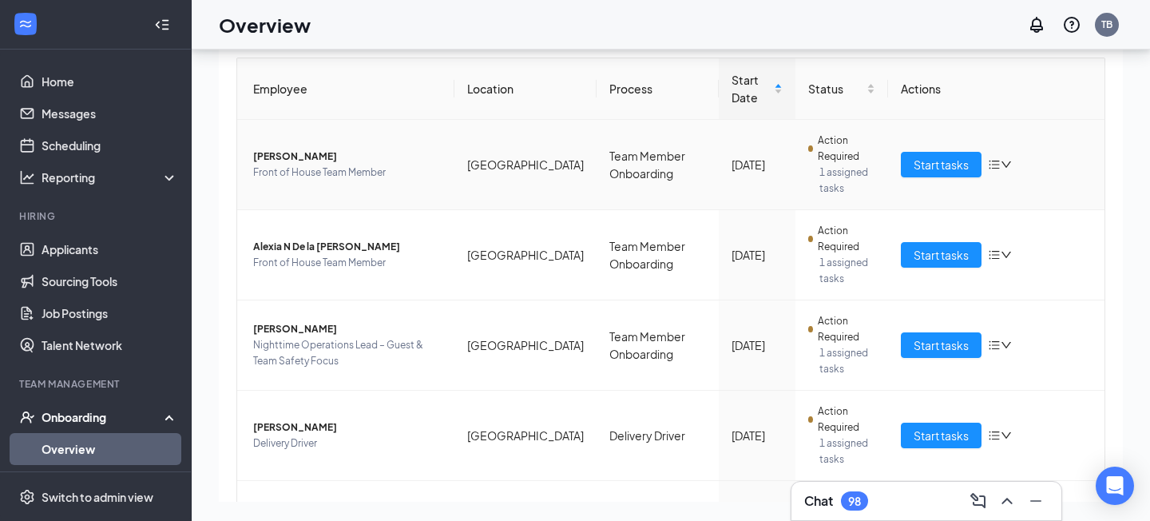
scroll to position [109, 0]
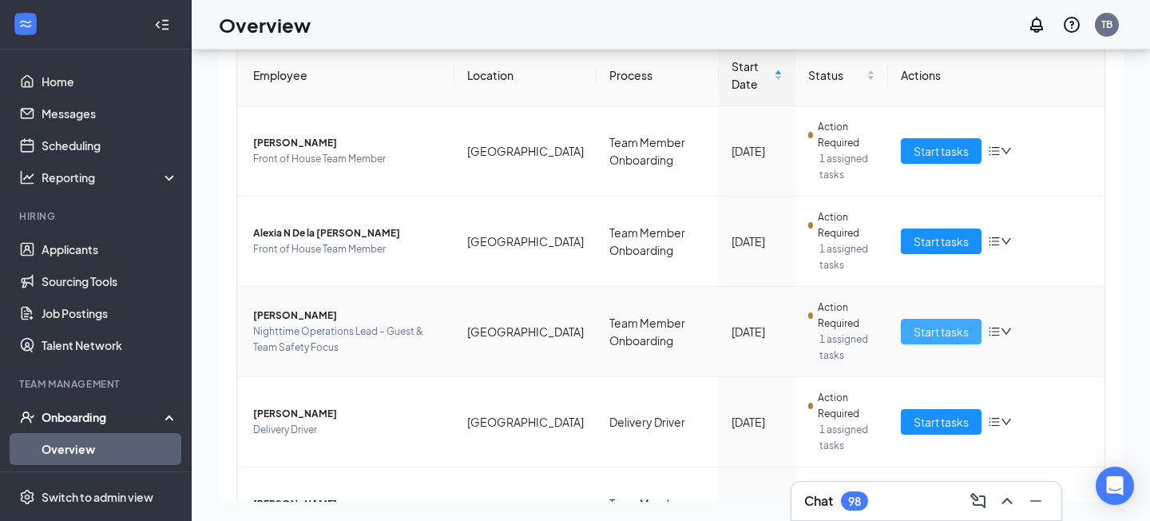
click at [929, 327] on span "Start tasks" at bounding box center [940, 332] width 55 height 18
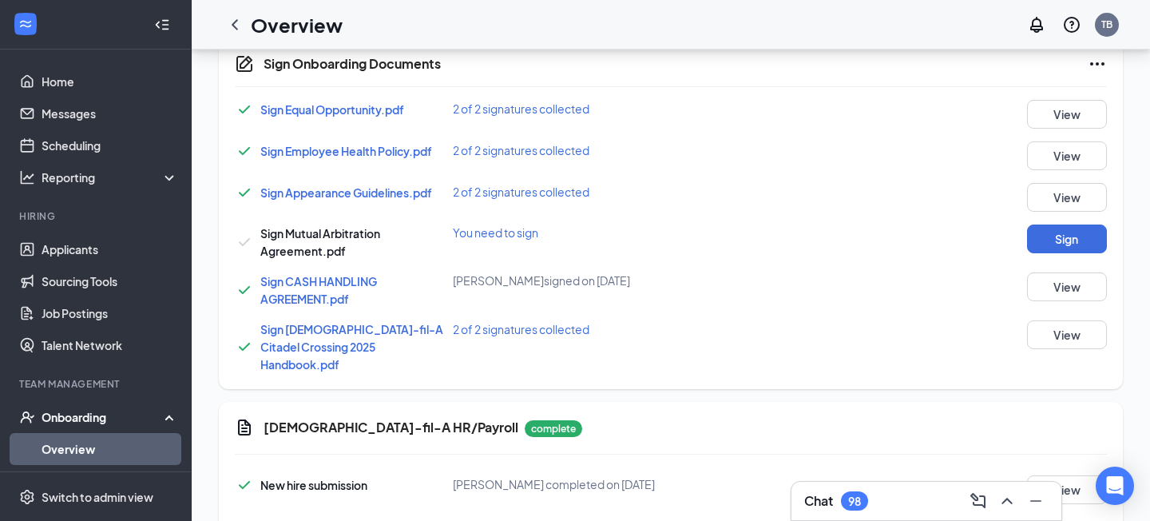
scroll to position [941, 0]
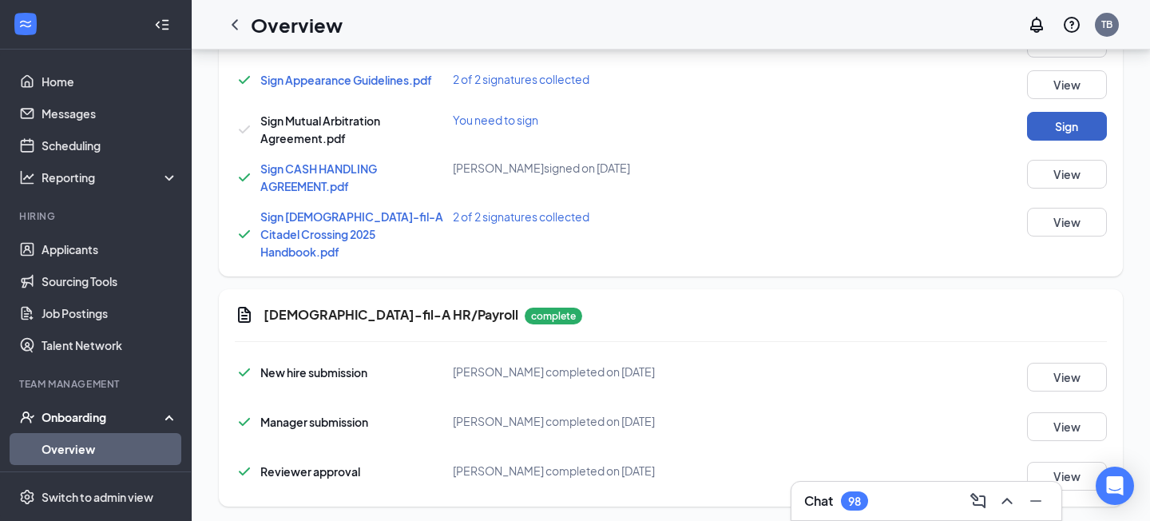
click at [1052, 121] on button "Sign" at bounding box center [1067, 126] width 80 height 29
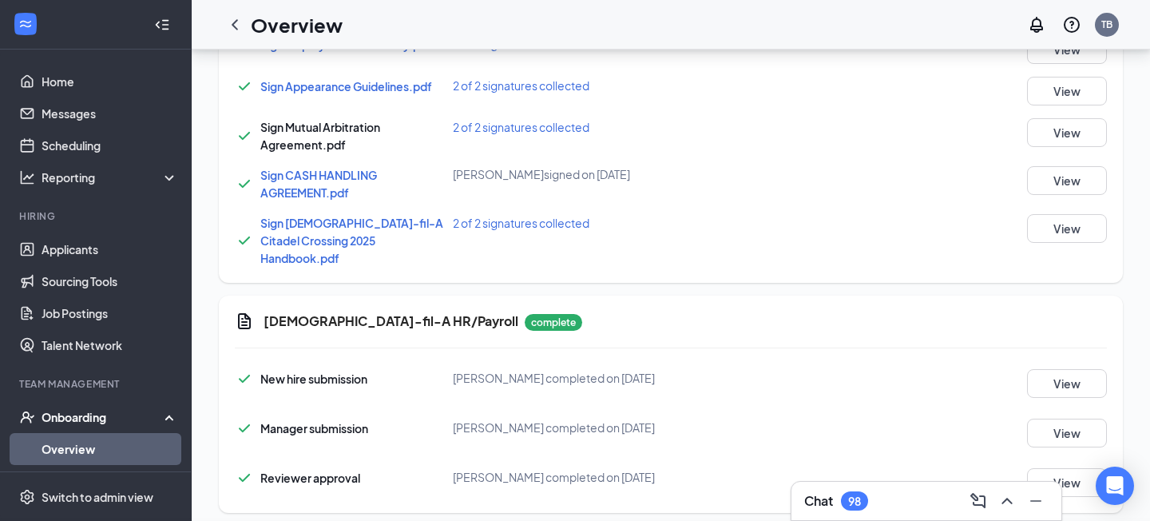
scroll to position [947, 0]
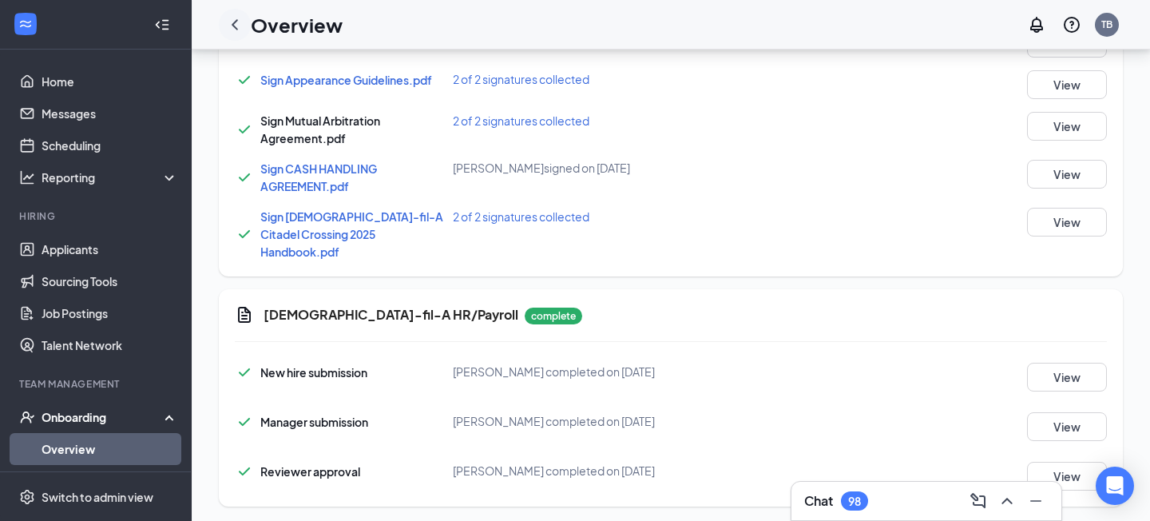
click at [243, 26] on icon "ChevronLeft" at bounding box center [234, 24] width 19 height 19
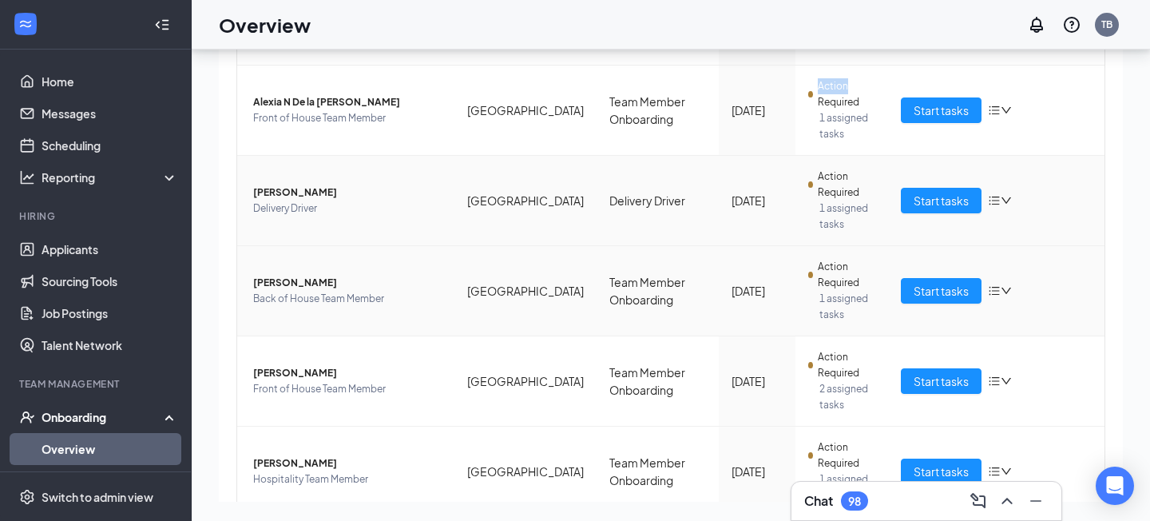
scroll to position [238, 0]
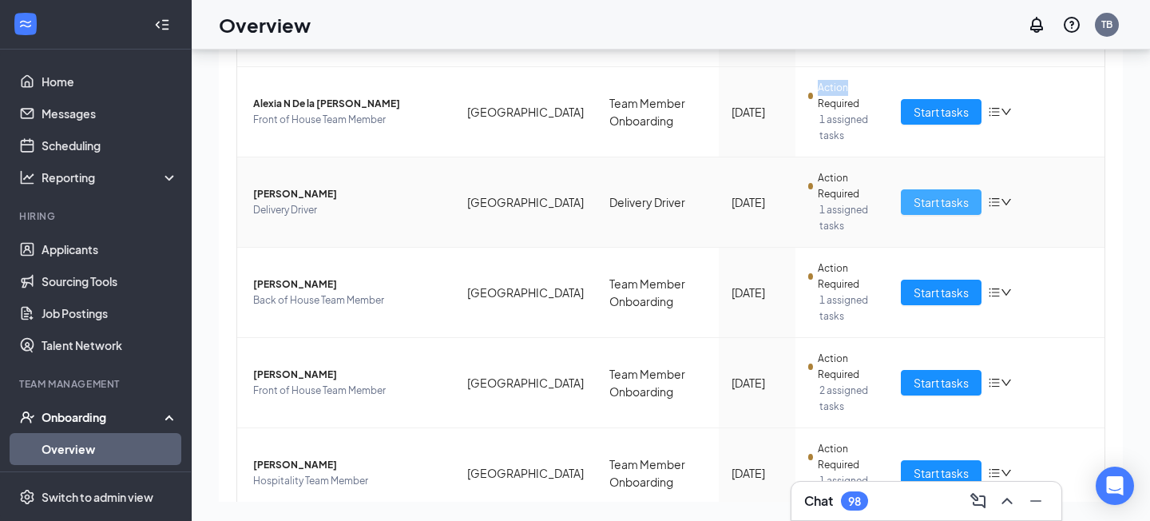
click at [948, 202] on span "Start tasks" at bounding box center [940, 202] width 55 height 18
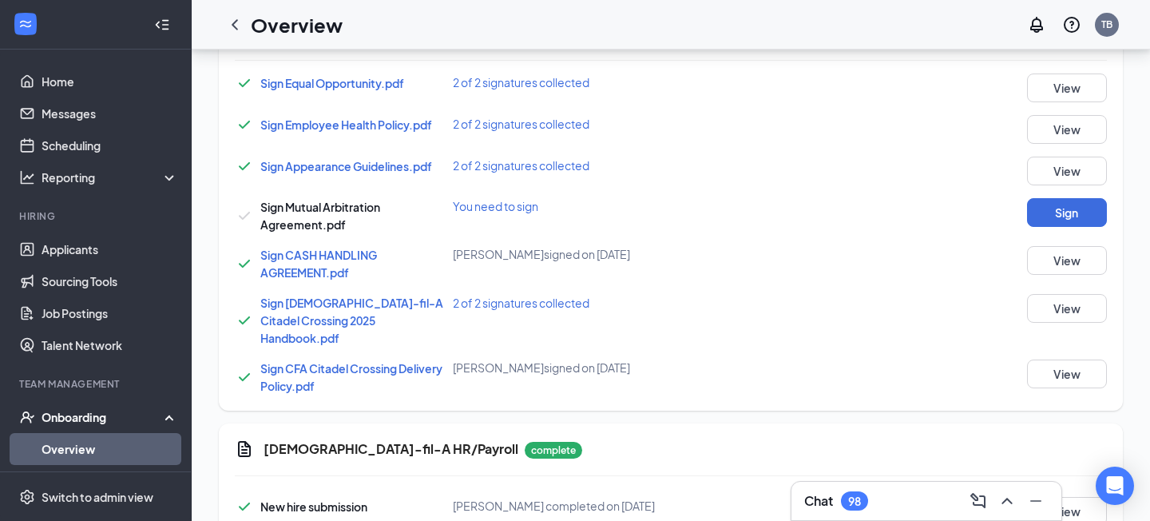
scroll to position [988, 0]
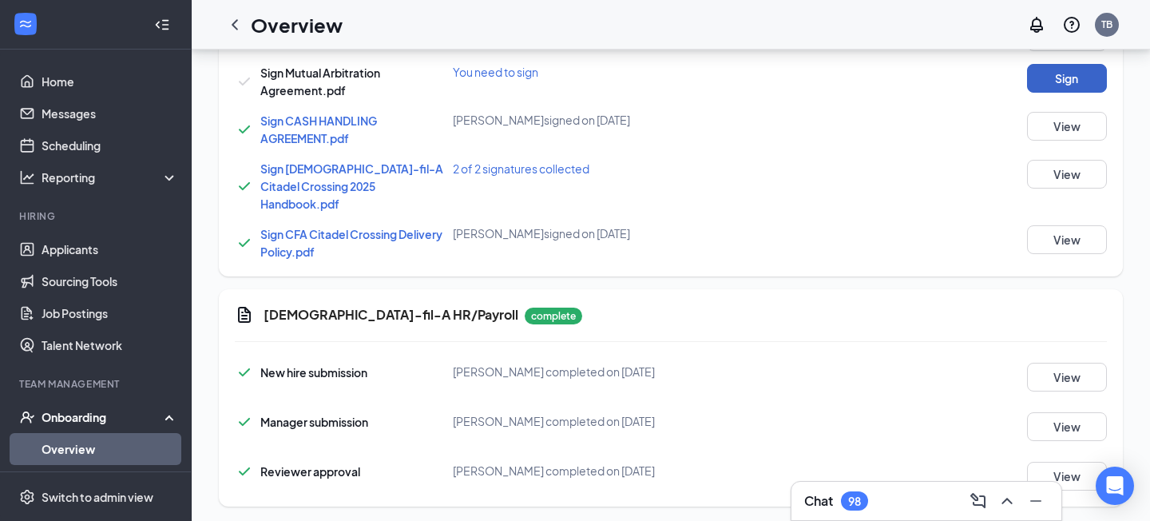
click at [1080, 81] on button "Sign" at bounding box center [1067, 78] width 80 height 29
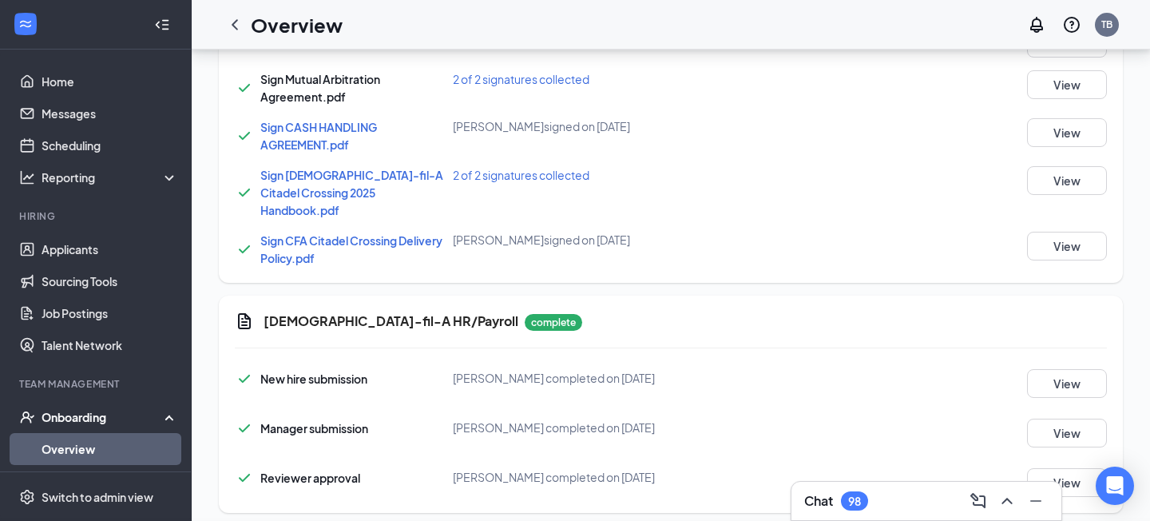
scroll to position [995, 0]
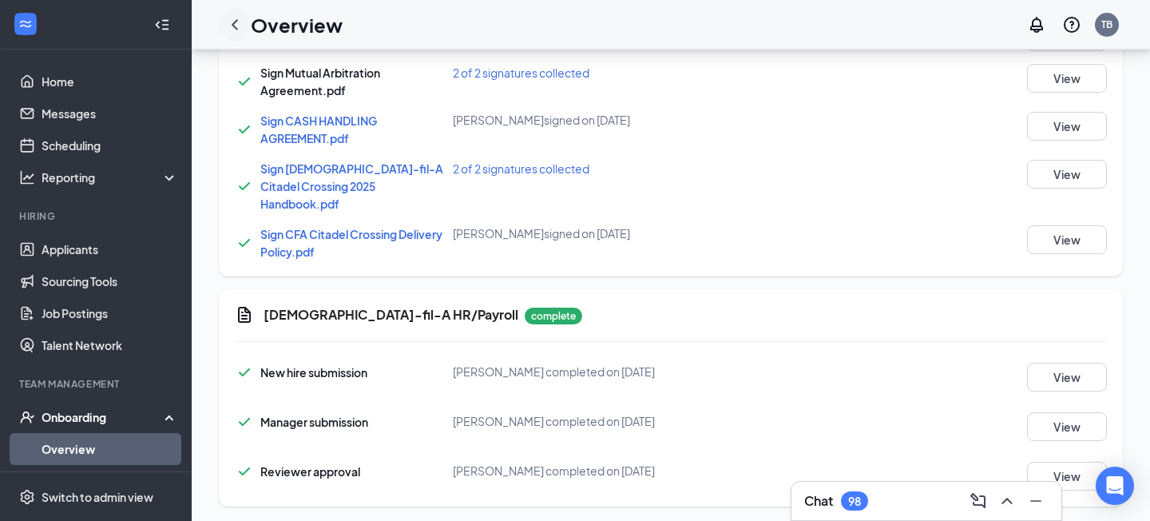
click at [233, 25] on icon "ChevronLeft" at bounding box center [235, 24] width 6 height 10
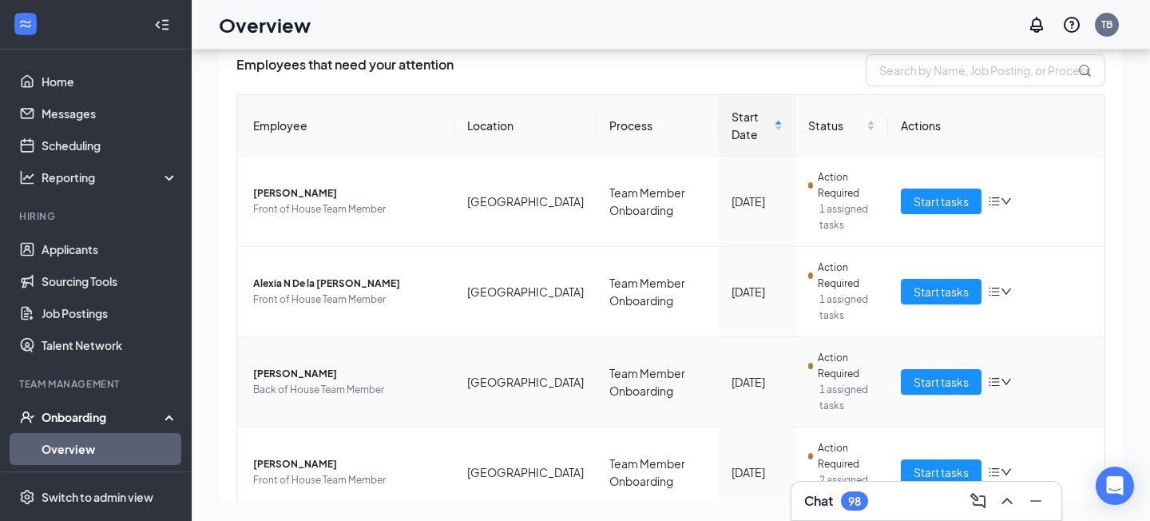
scroll to position [85, 0]
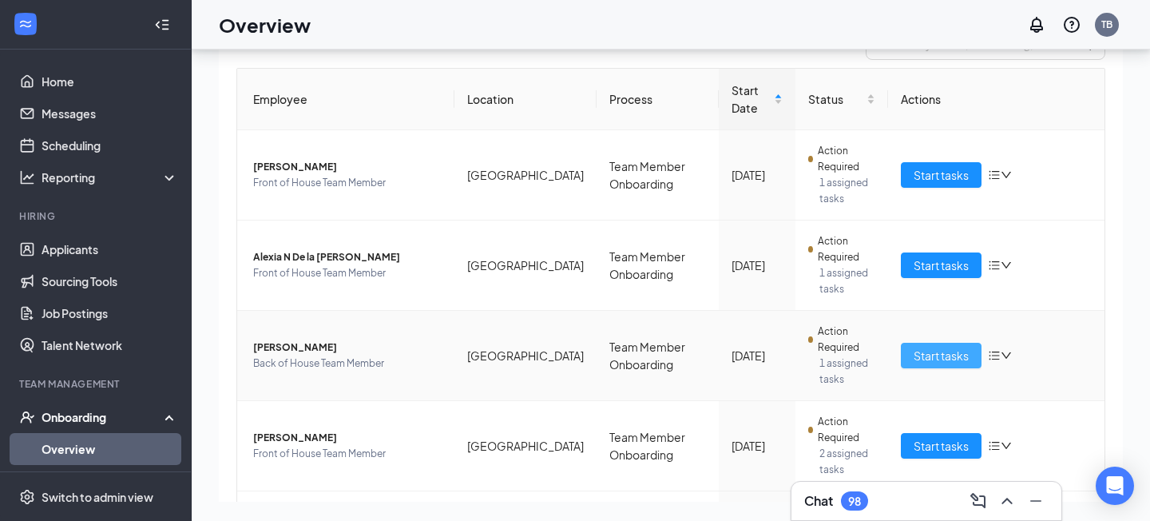
click at [936, 349] on span "Start tasks" at bounding box center [940, 356] width 55 height 18
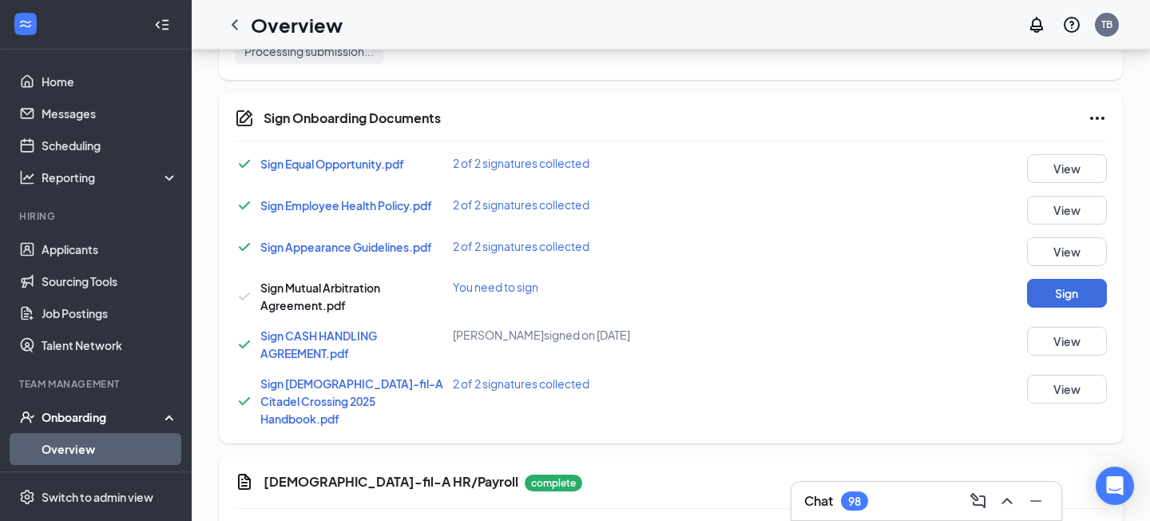
scroll to position [802, 0]
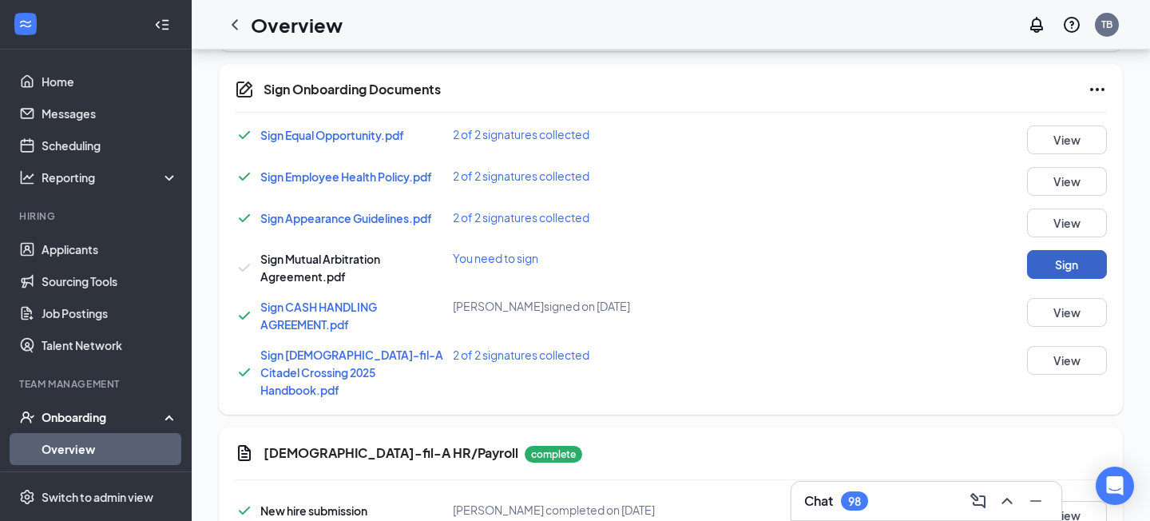
click at [1052, 279] on button "Sign" at bounding box center [1067, 264] width 80 height 29
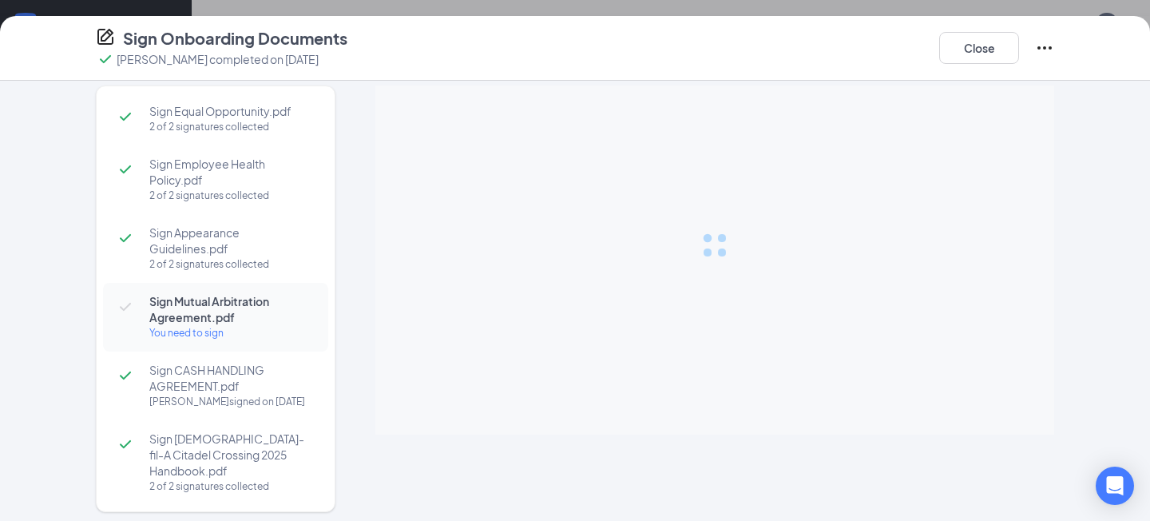
scroll to position [12, 0]
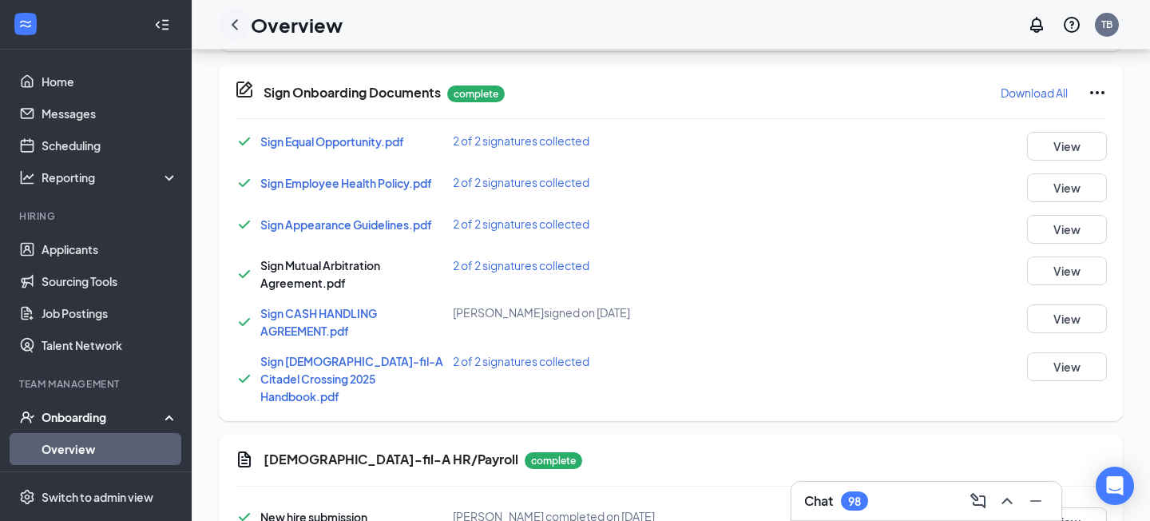
click at [234, 27] on icon "ChevronLeft" at bounding box center [234, 24] width 19 height 19
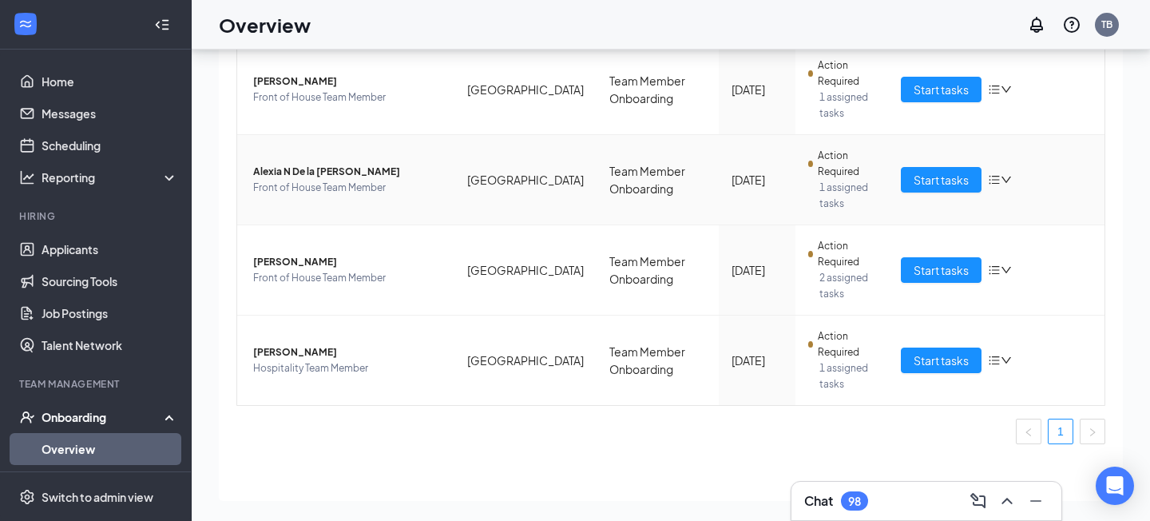
scroll to position [182, 0]
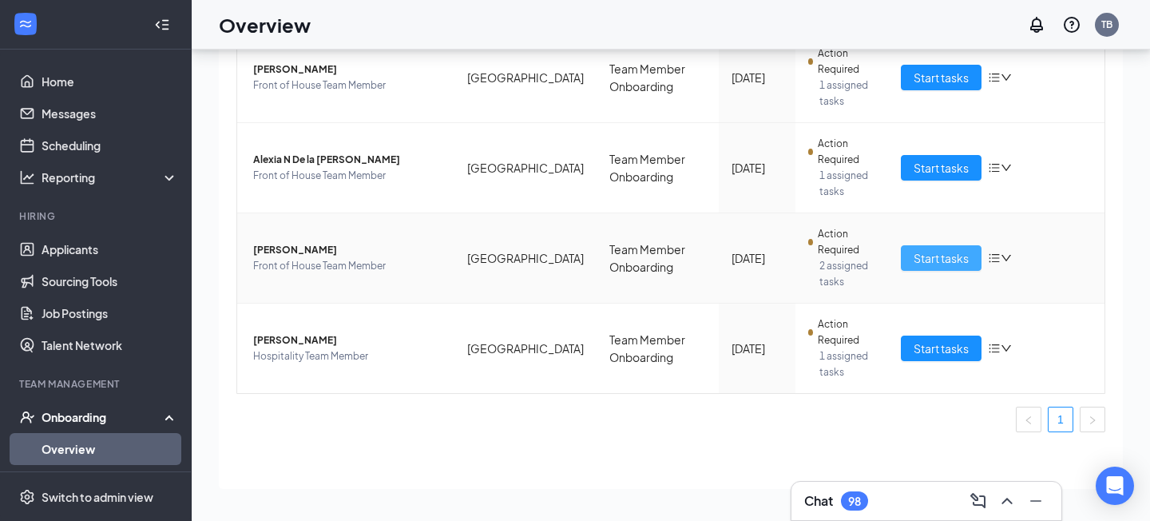
click at [958, 255] on span "Start tasks" at bounding box center [940, 258] width 55 height 18
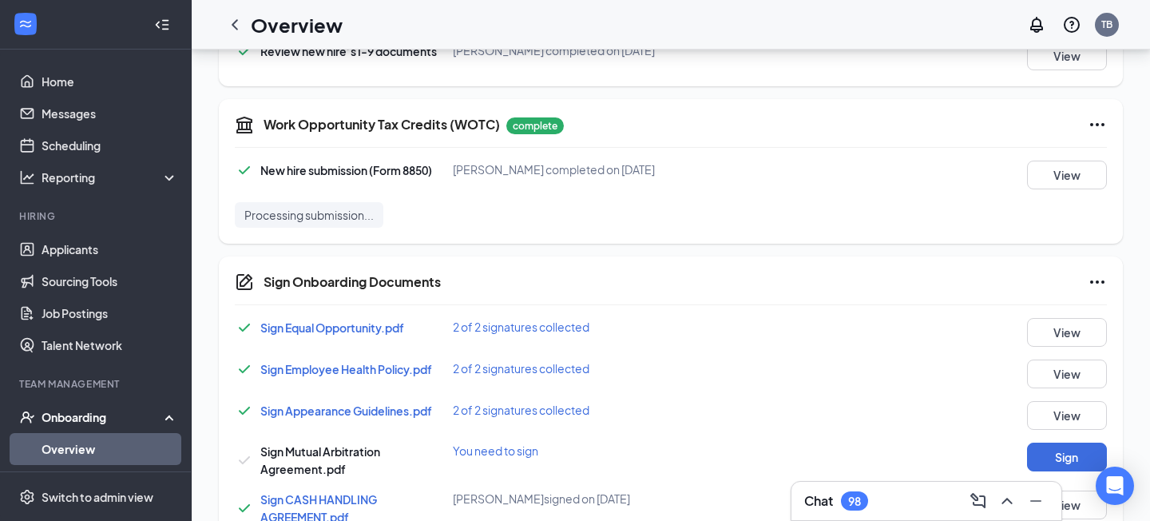
scroll to position [790, 0]
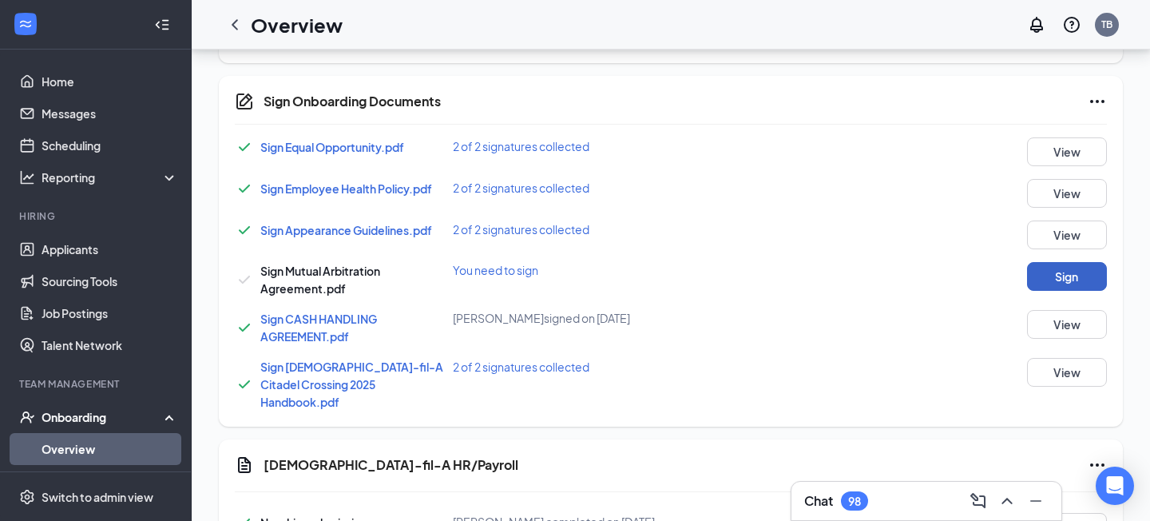
click at [1074, 291] on button "Sign" at bounding box center [1067, 276] width 80 height 29
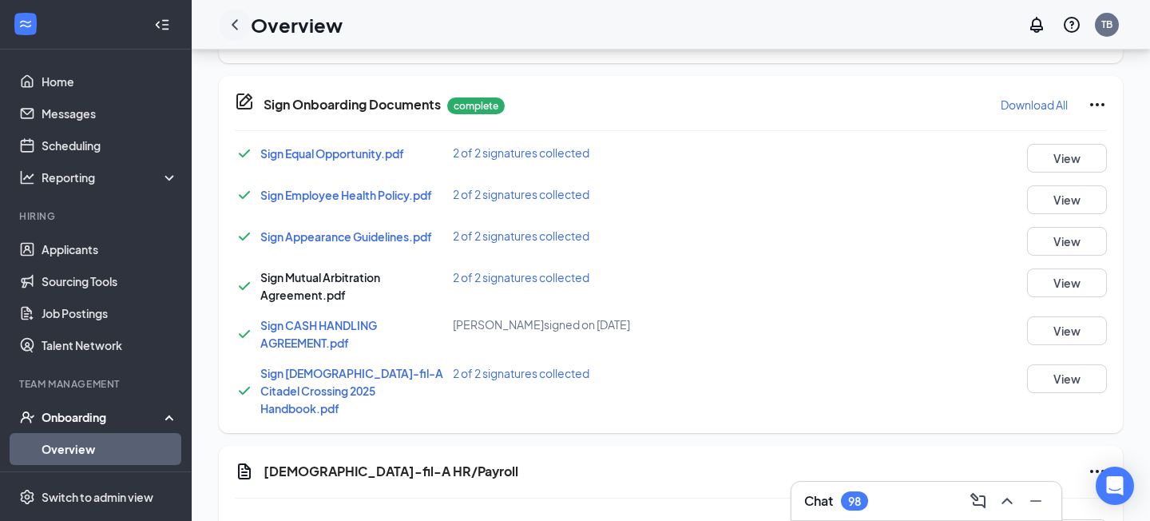
click at [237, 26] on icon "ChevronLeft" at bounding box center [234, 24] width 19 height 19
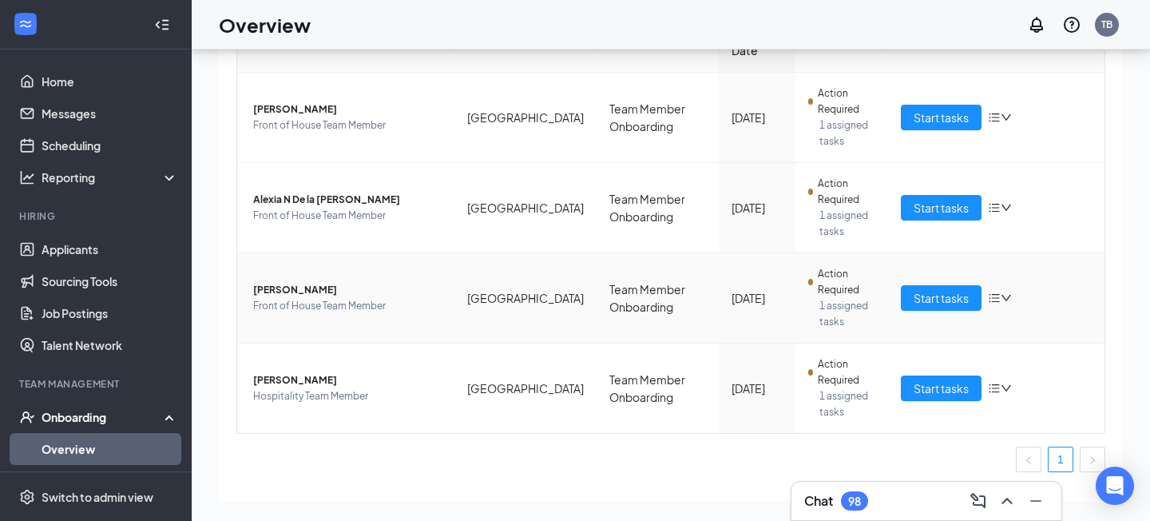
scroll to position [182, 0]
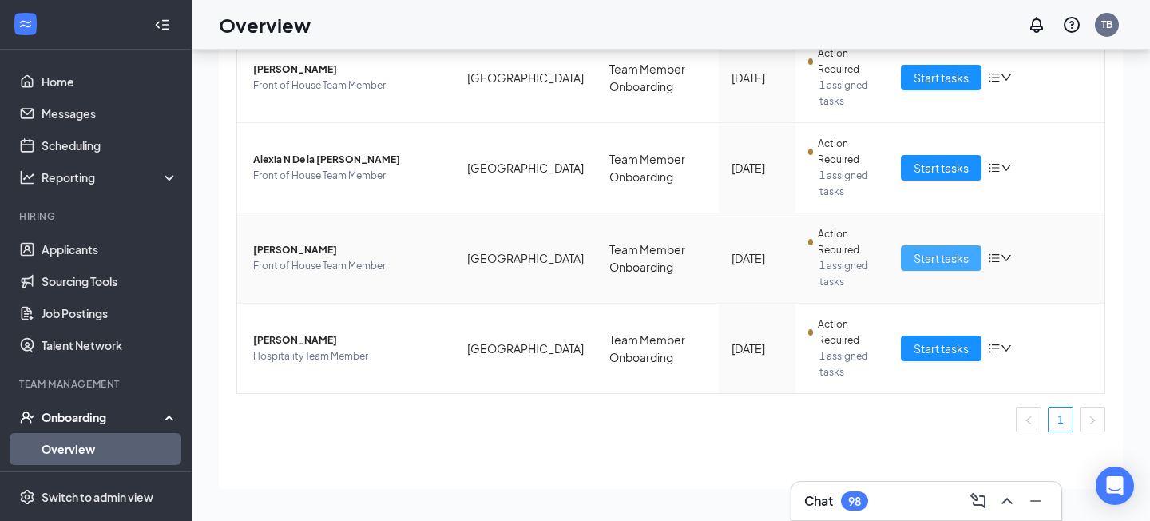
click at [935, 260] on span "Start tasks" at bounding box center [940, 258] width 55 height 18
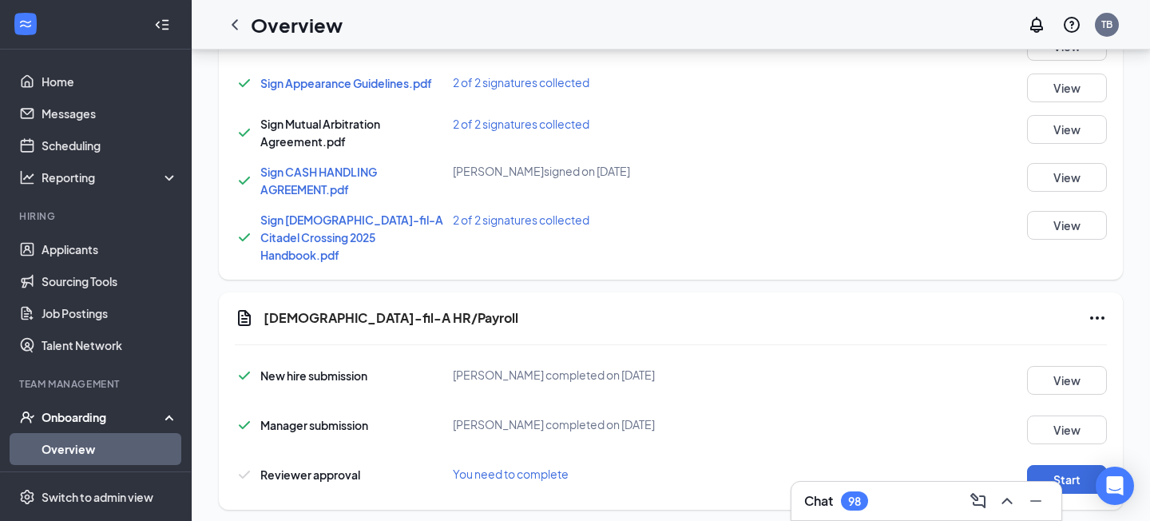
scroll to position [979, 0]
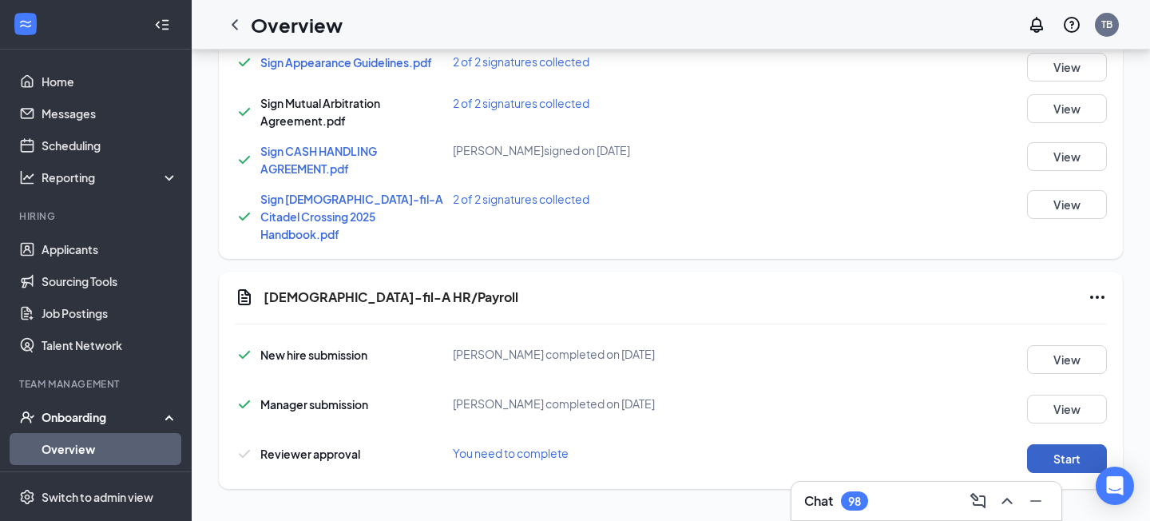
click at [1089, 467] on button "Start" at bounding box center [1067, 458] width 80 height 29
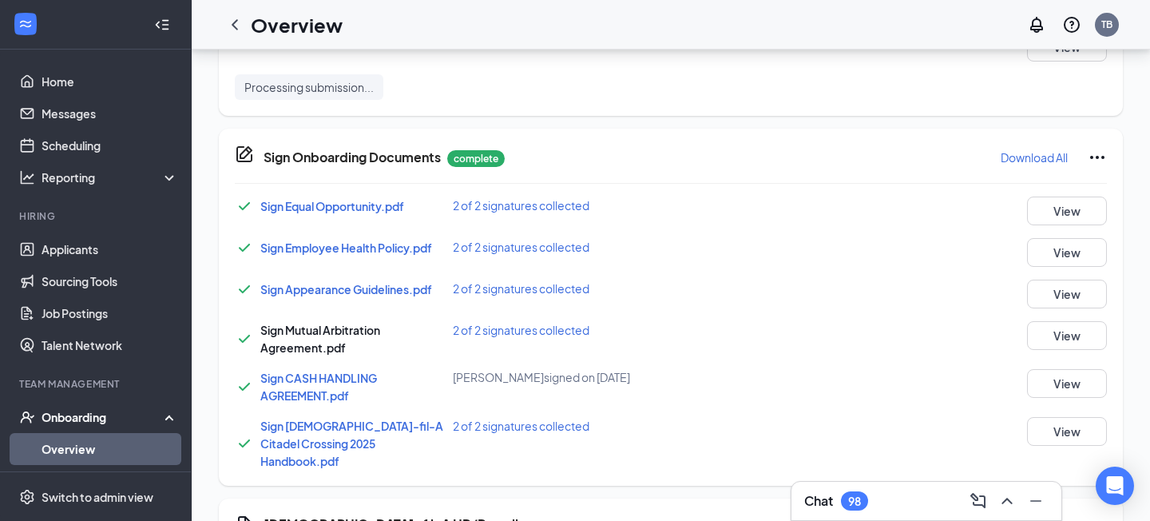
scroll to position [719, 0]
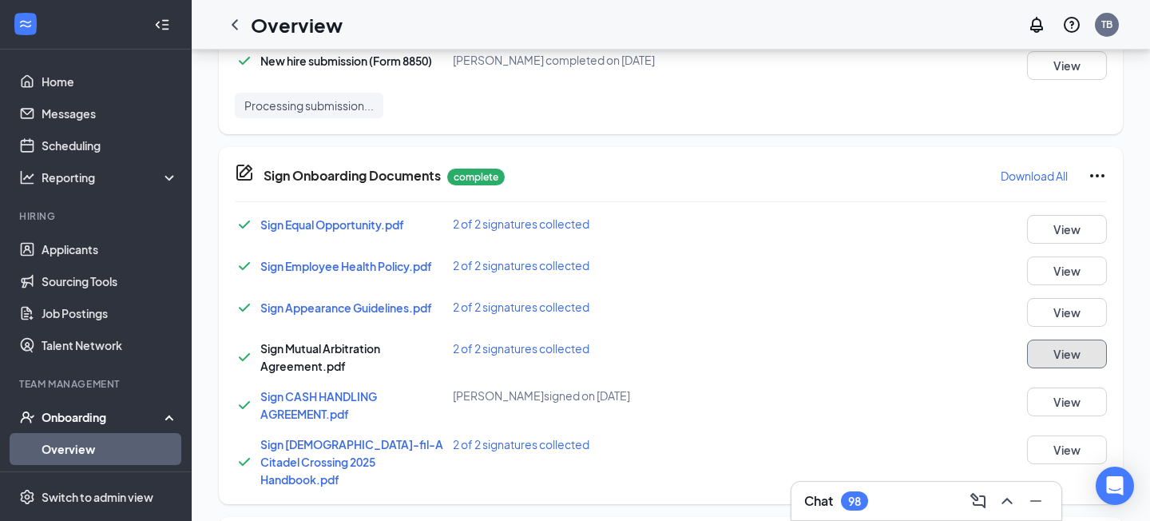
click at [1102, 368] on button "View" at bounding box center [1067, 353] width 80 height 29
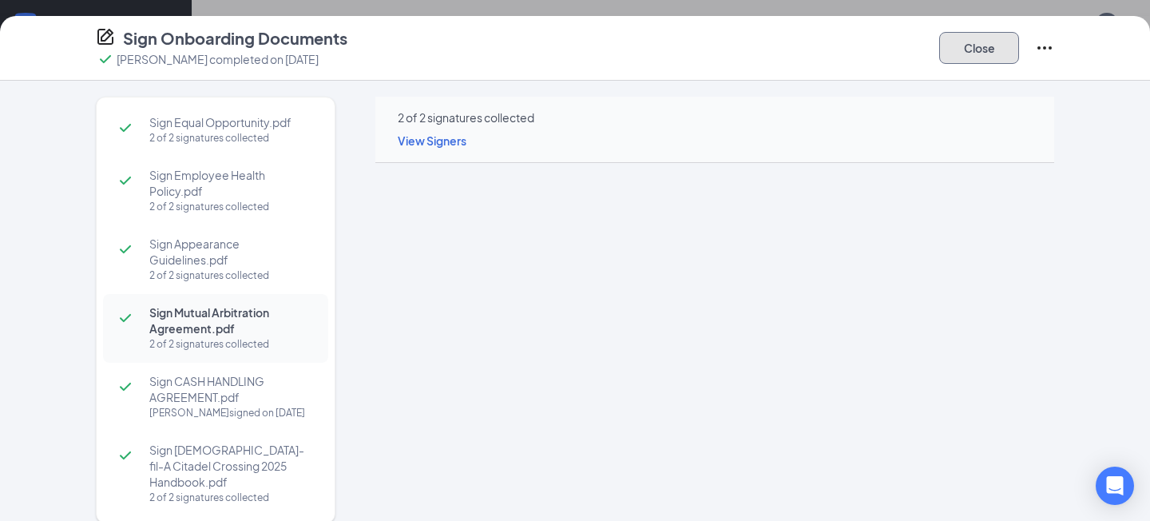
click at [1011, 49] on button "Close" at bounding box center [979, 48] width 80 height 32
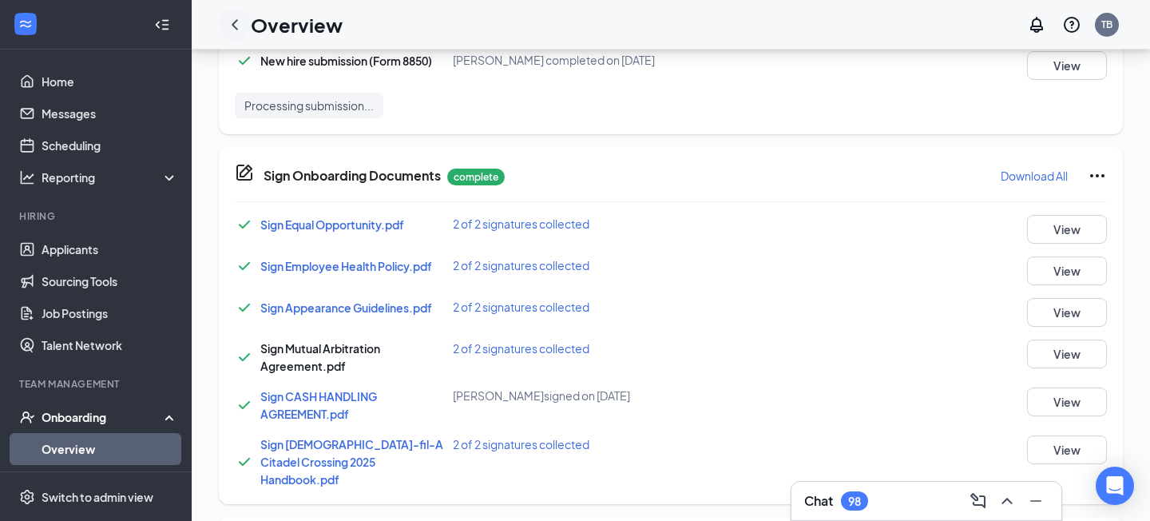
click at [232, 27] on icon "ChevronLeft" at bounding box center [234, 24] width 19 height 19
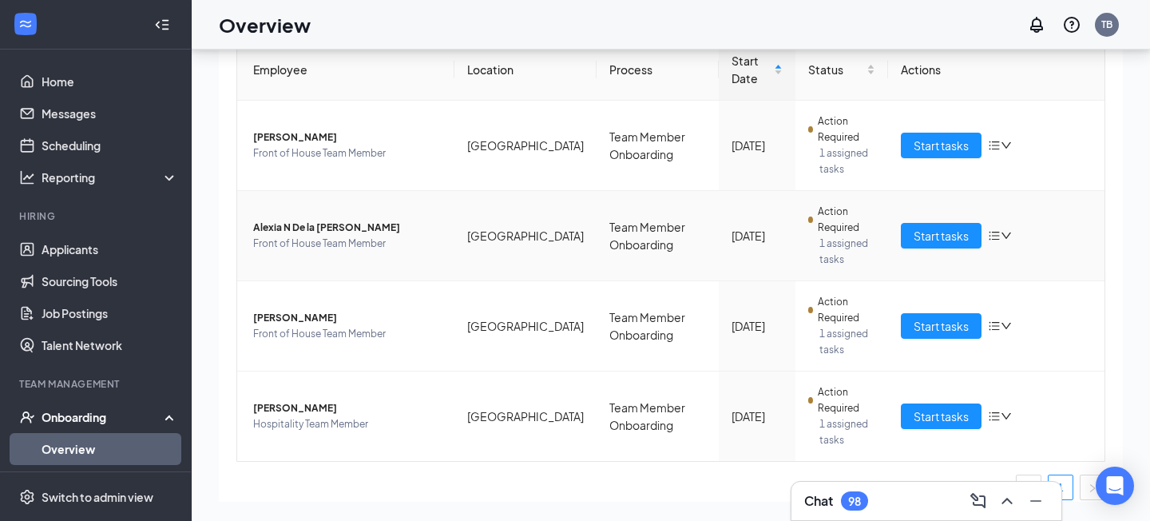
scroll to position [182, 0]
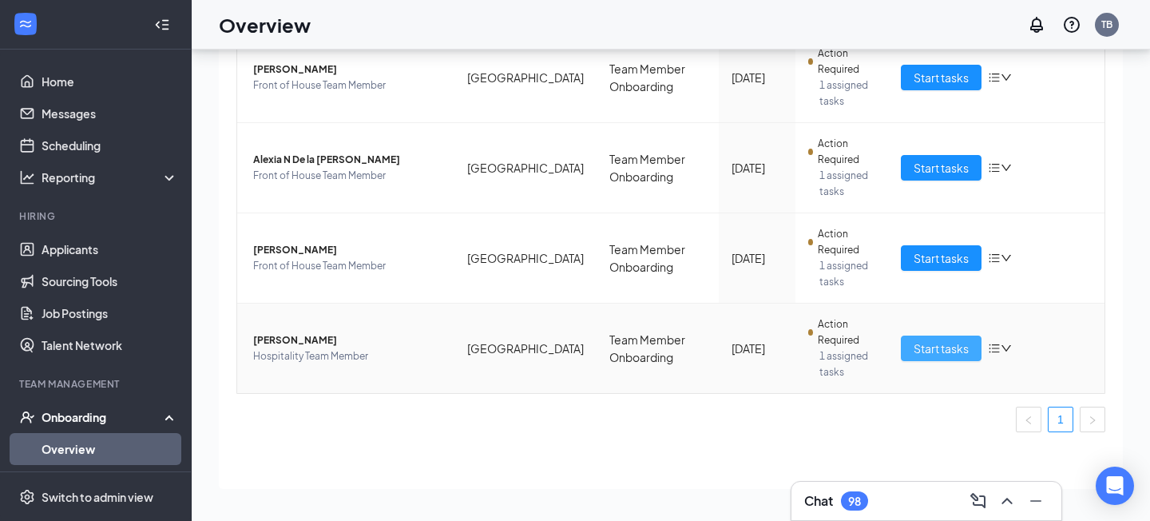
click at [923, 348] on span "Start tasks" at bounding box center [940, 348] width 55 height 18
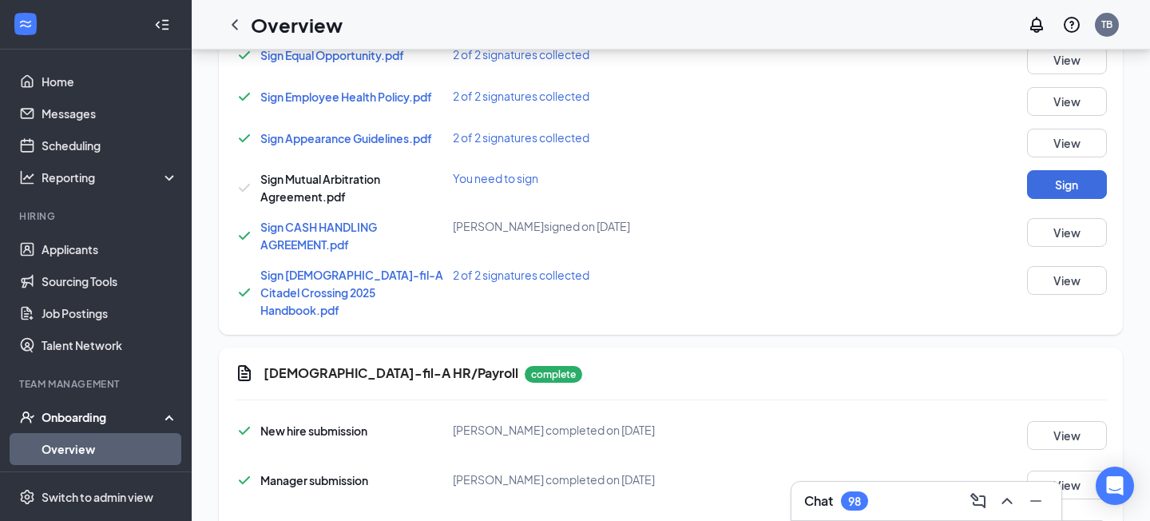
scroll to position [897, 0]
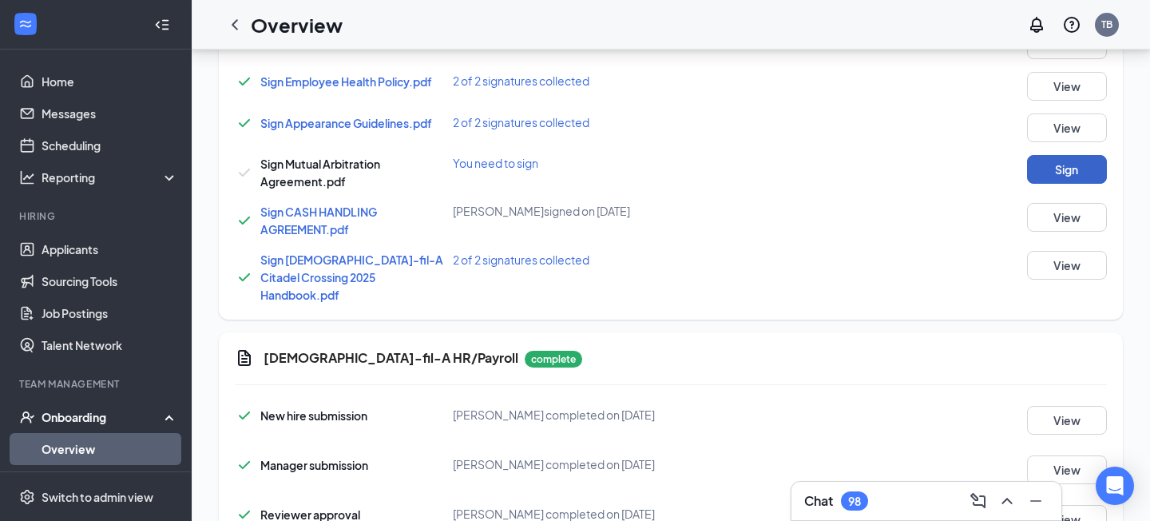
click at [1066, 166] on button "Sign" at bounding box center [1067, 169] width 80 height 29
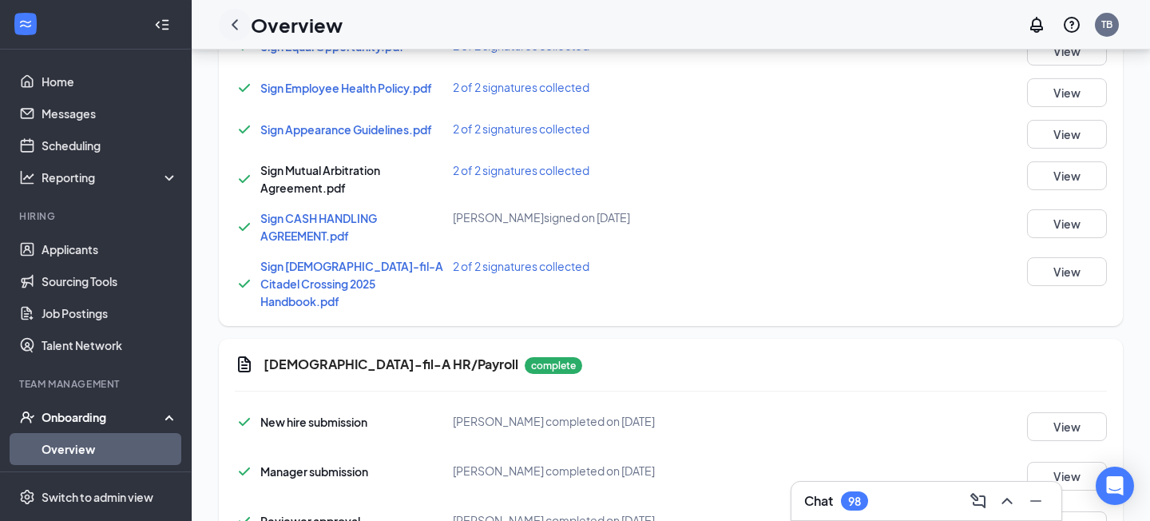
click at [236, 27] on icon "ChevronLeft" at bounding box center [235, 24] width 6 height 10
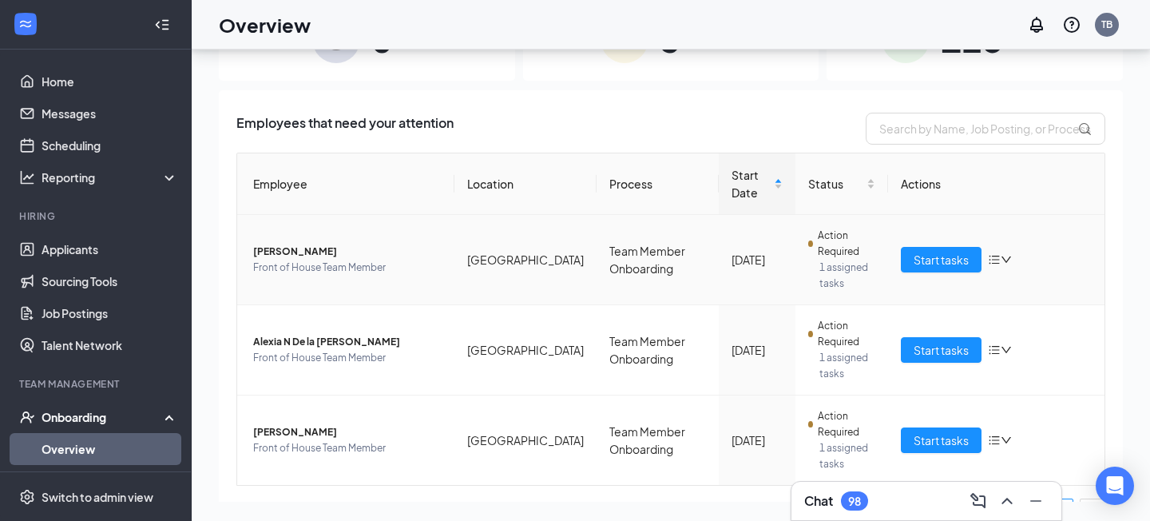
scroll to position [92, 0]
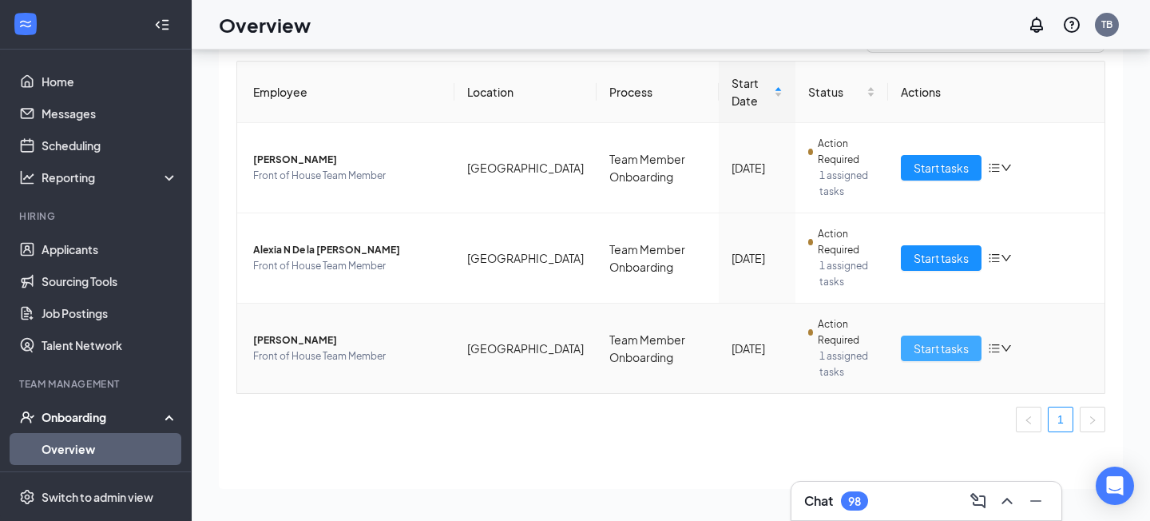
click at [923, 342] on span "Start tasks" at bounding box center [940, 348] width 55 height 18
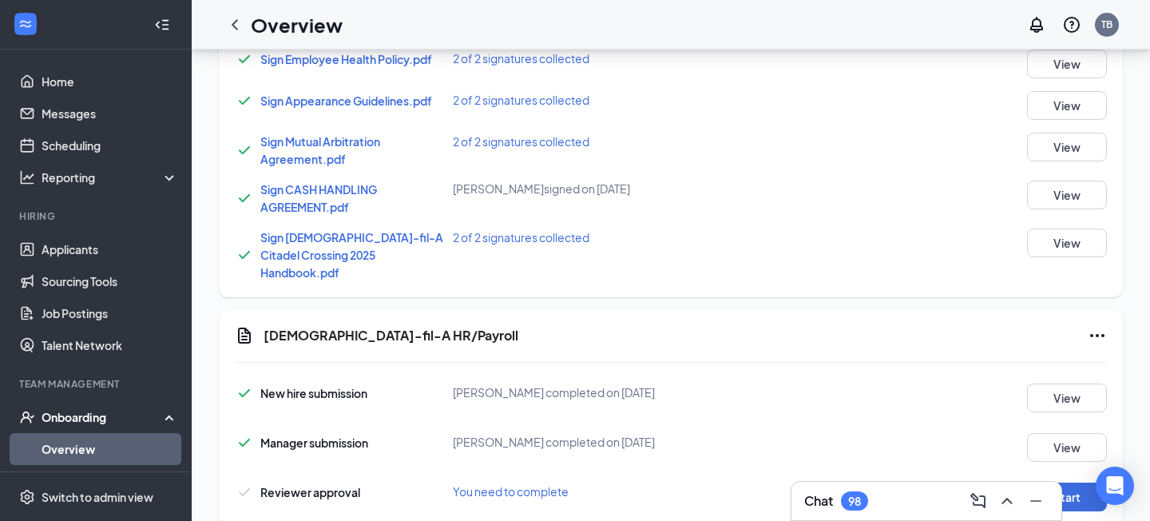
scroll to position [979, 0]
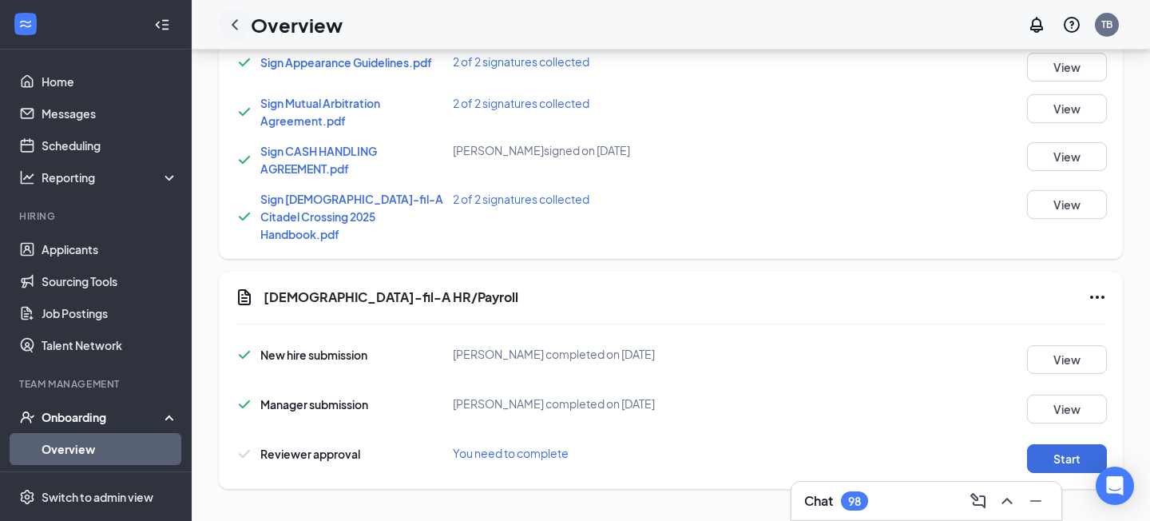
click at [235, 23] on icon "ChevronLeft" at bounding box center [234, 24] width 19 height 19
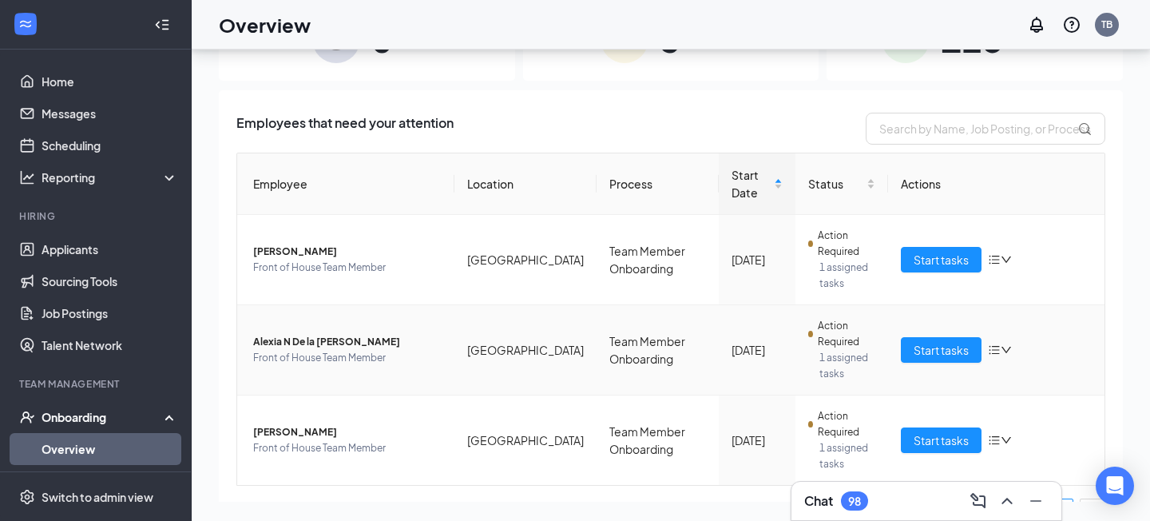
scroll to position [92, 0]
